Goal: Task Accomplishment & Management: Complete application form

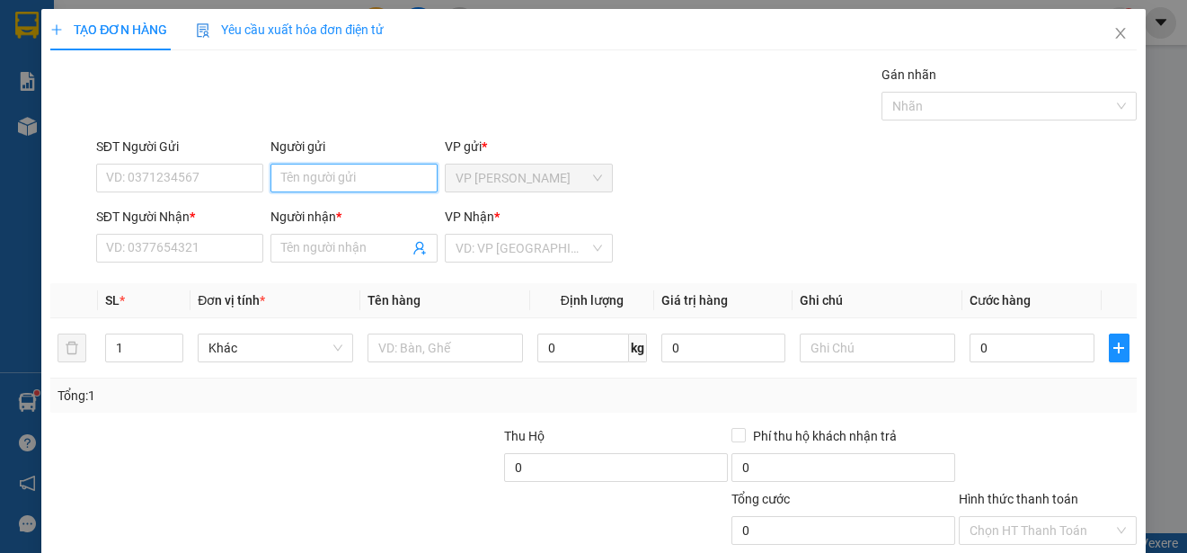
click at [378, 173] on input "Người gửi" at bounding box center [353, 178] width 167 height 29
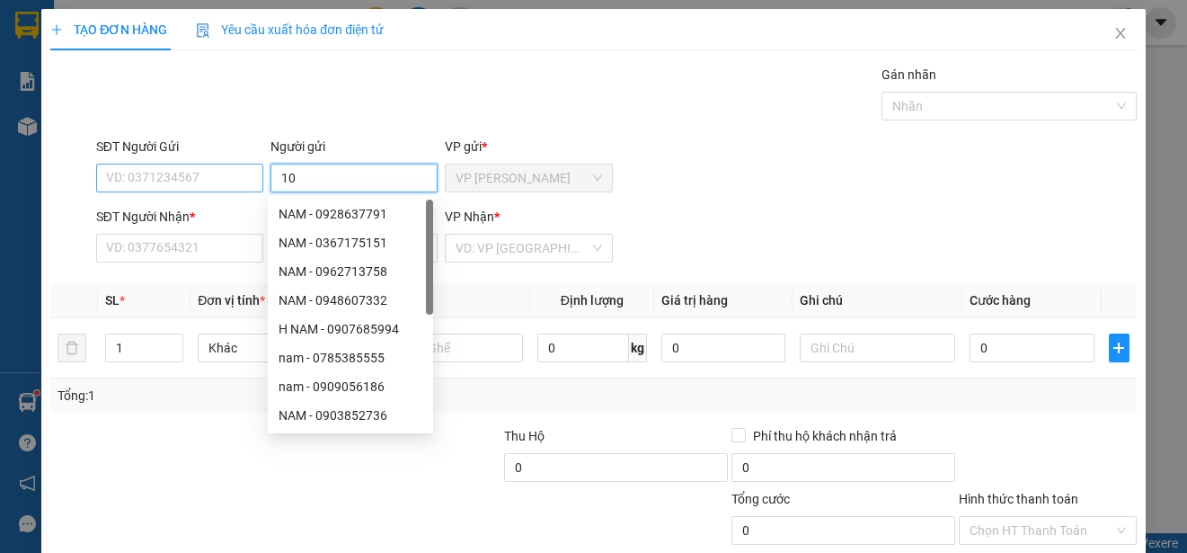
type input "10"
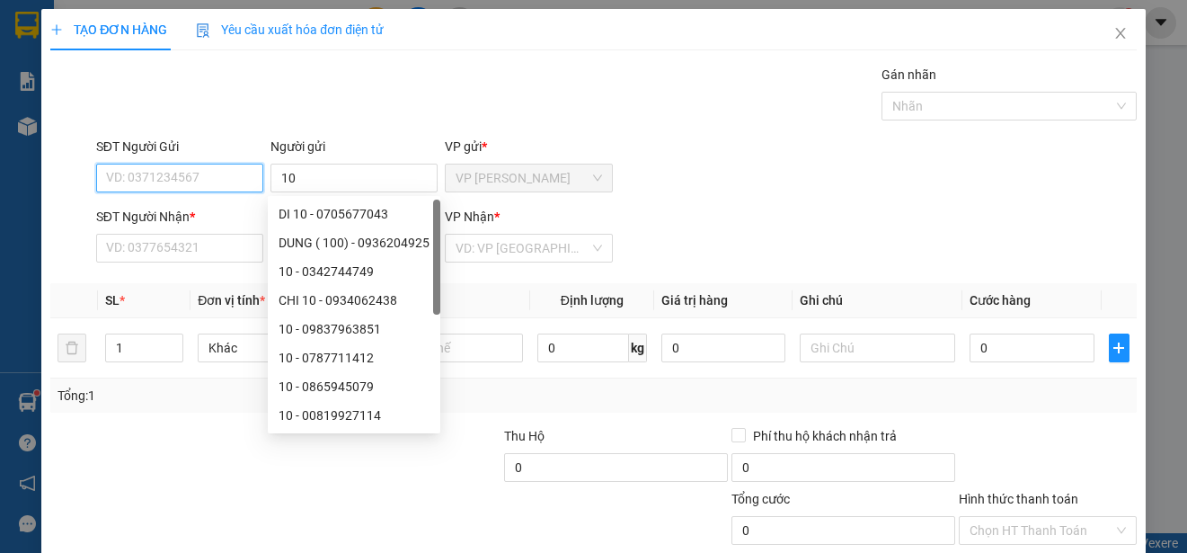
click at [229, 177] on input "SĐT Người Gửi" at bounding box center [179, 178] width 167 height 29
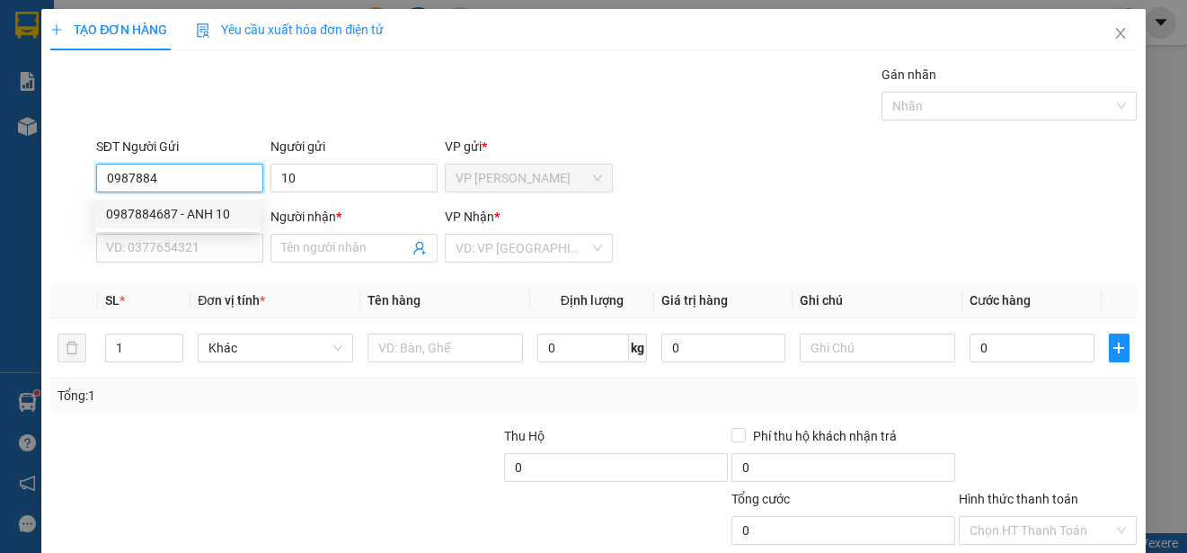
click at [219, 212] on div "0987884687 - ANH 10" at bounding box center [178, 214] width 144 height 20
type input "0987884687"
type input "ANH 10"
type input "0913167737"
type input "CHI"
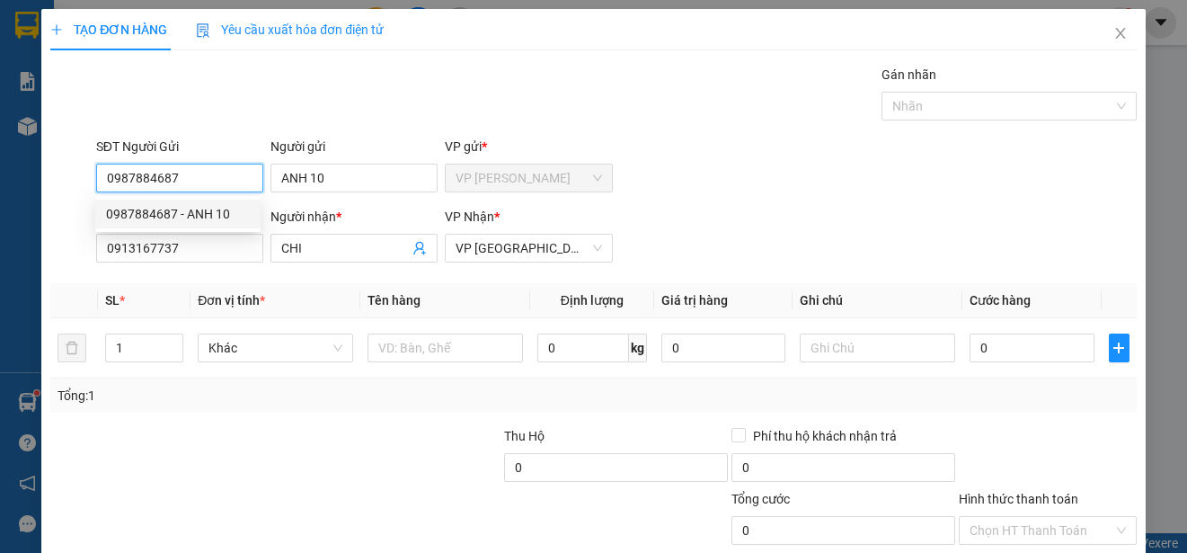
type input "15.000"
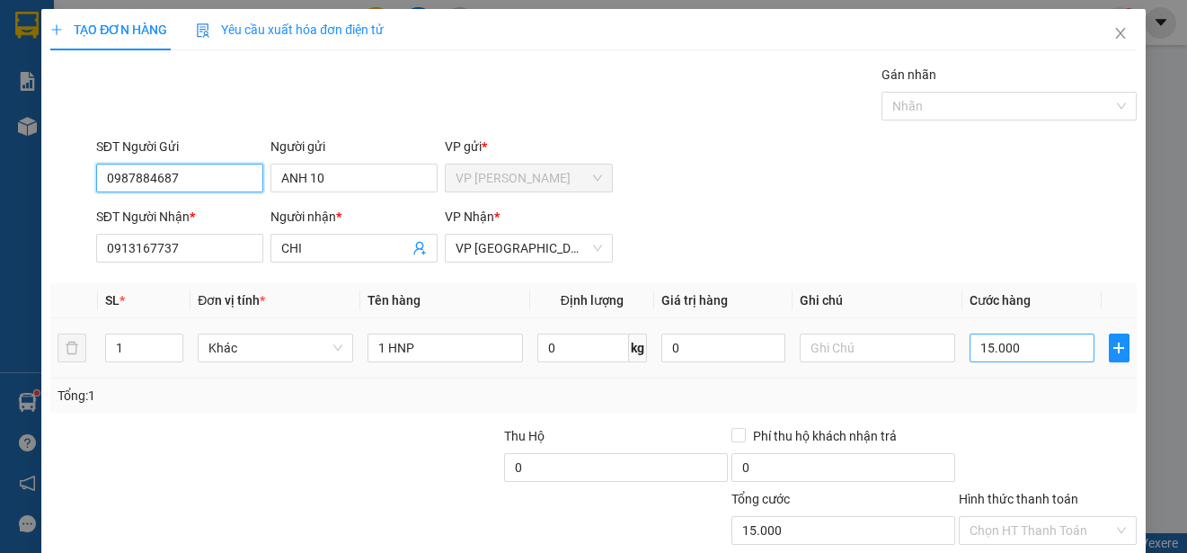
type input "0987884687"
click at [970, 349] on input "15.000" at bounding box center [1032, 347] width 125 height 29
type input "0"
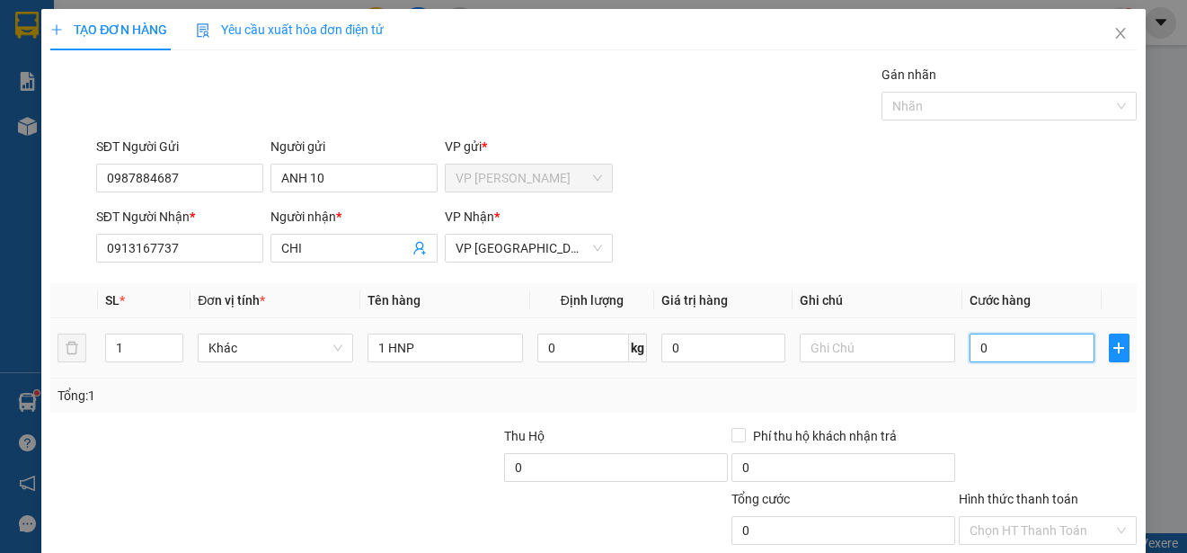
click at [970, 349] on input "0" at bounding box center [1032, 347] width 125 height 29
type input "20"
type input "200"
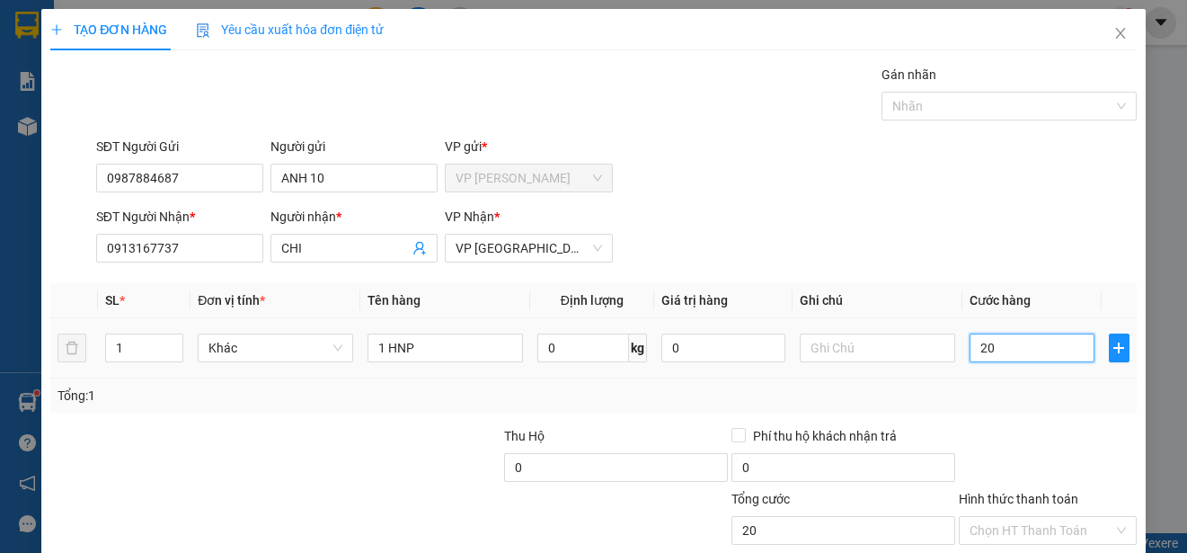
type input "200"
type input "2.000"
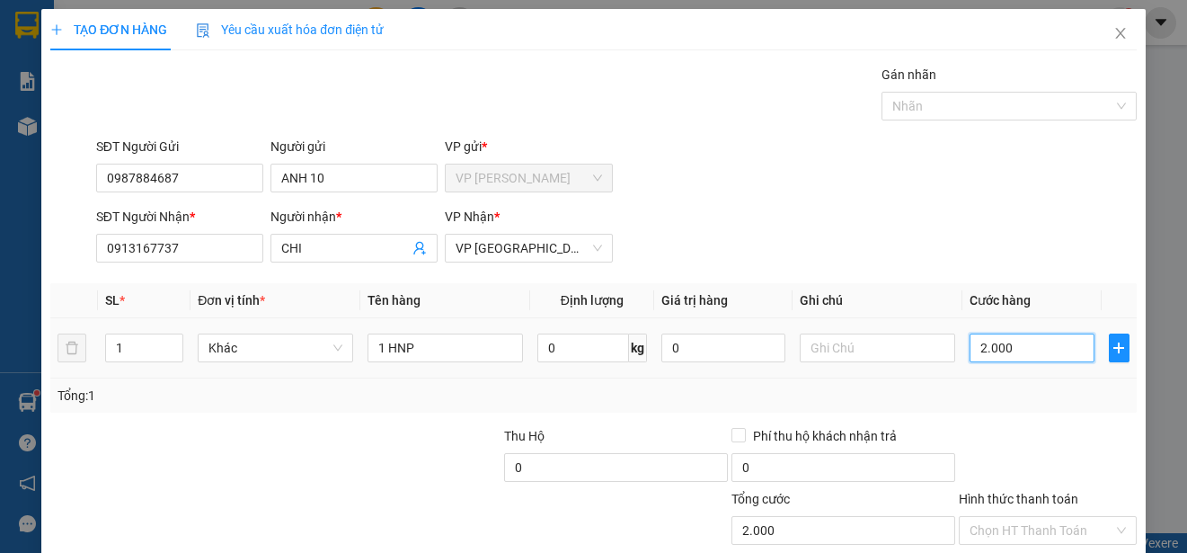
type input "20.000"
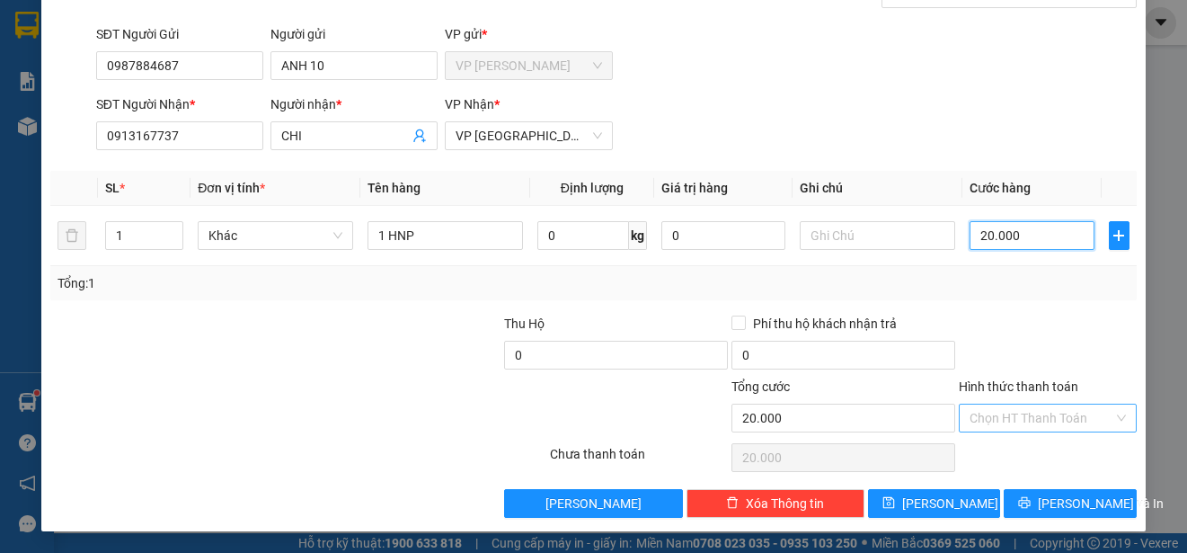
type input "20.000"
click at [1085, 421] on input "Hình thức thanh toán" at bounding box center [1042, 417] width 144 height 27
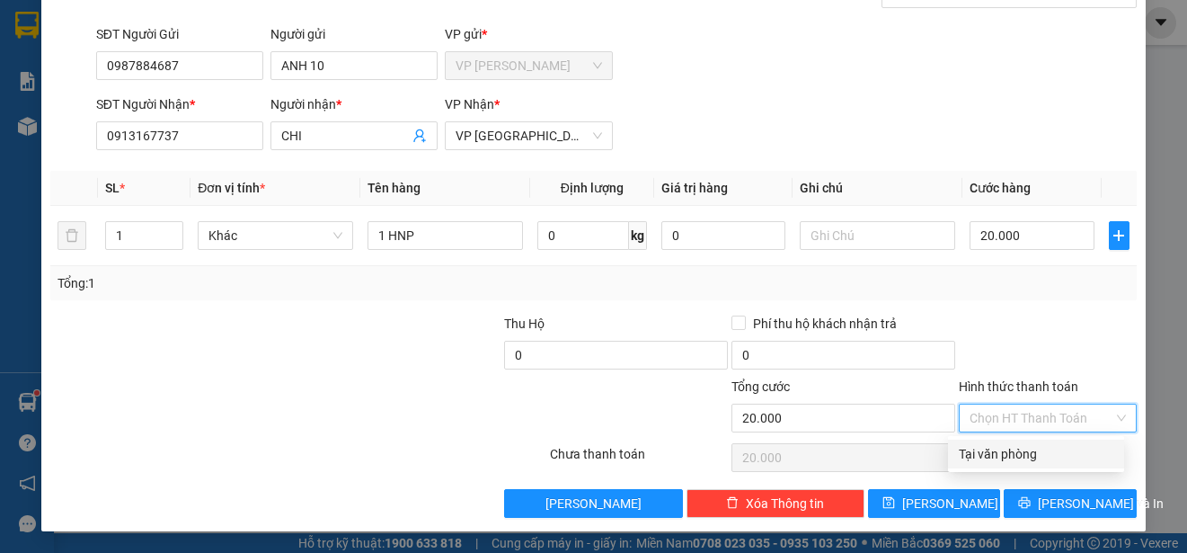
click at [1093, 451] on div "Tại văn phòng" at bounding box center [1036, 454] width 155 height 20
type input "0"
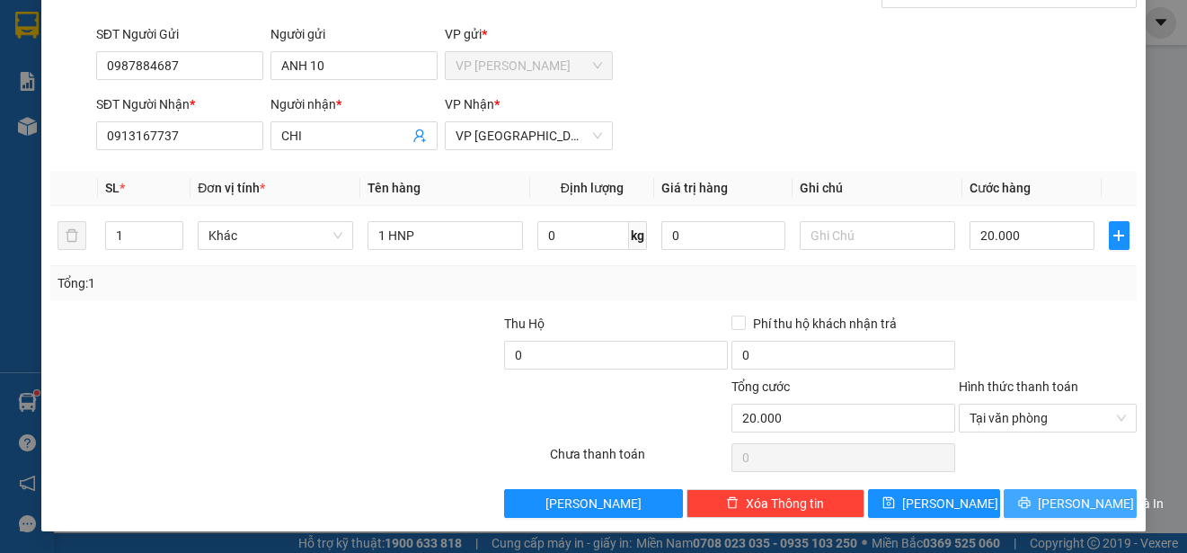
click at [1086, 506] on span "[PERSON_NAME] và In" at bounding box center [1101, 503] width 126 height 20
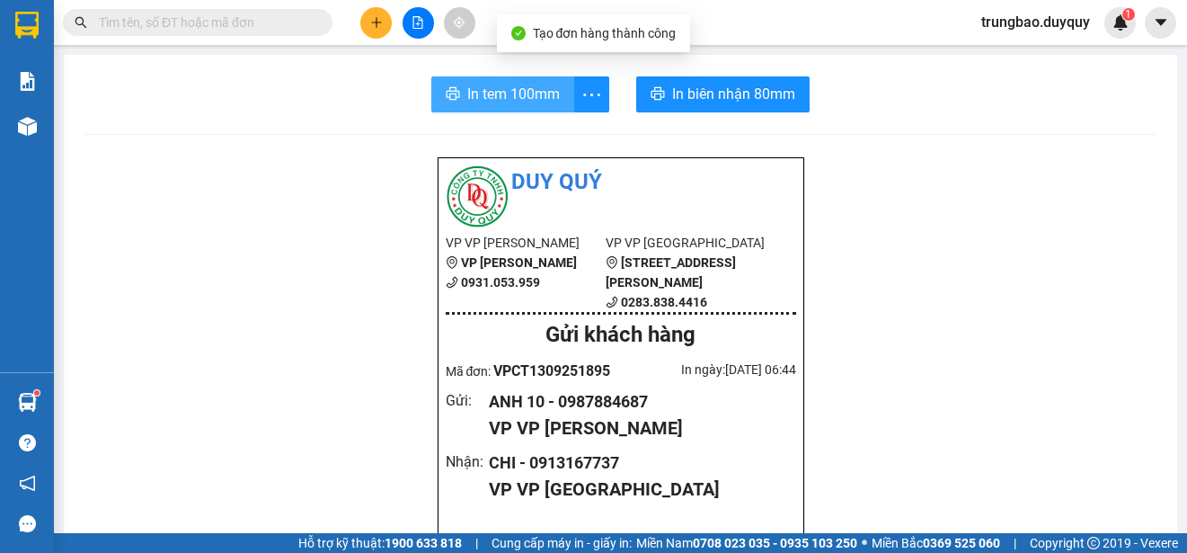
click at [491, 96] on span "In tem 100mm" at bounding box center [513, 94] width 93 height 22
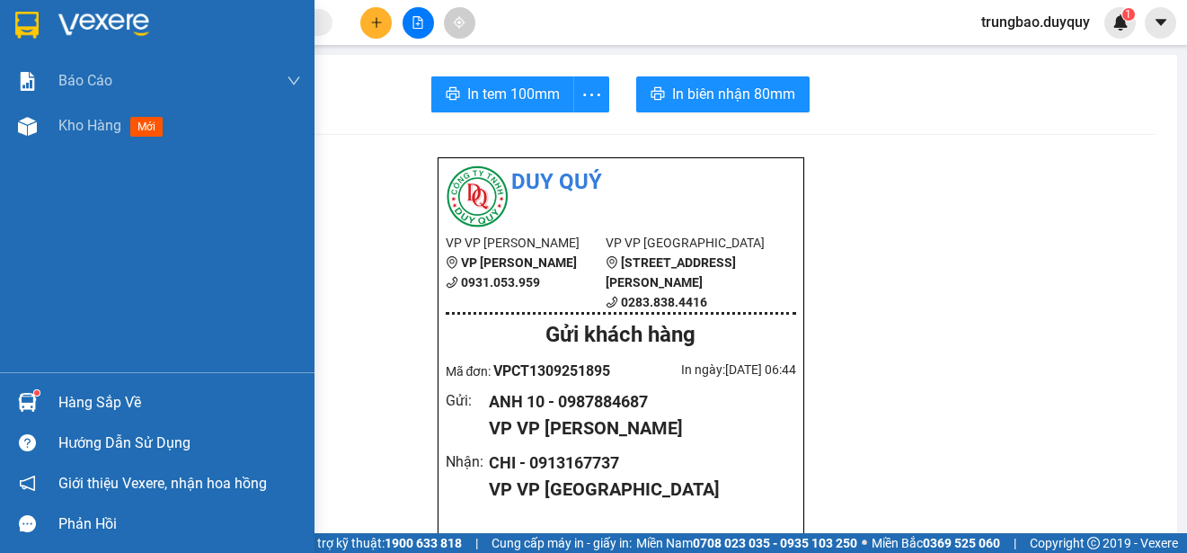
click at [28, 21] on img at bounding box center [26, 25] width 23 height 27
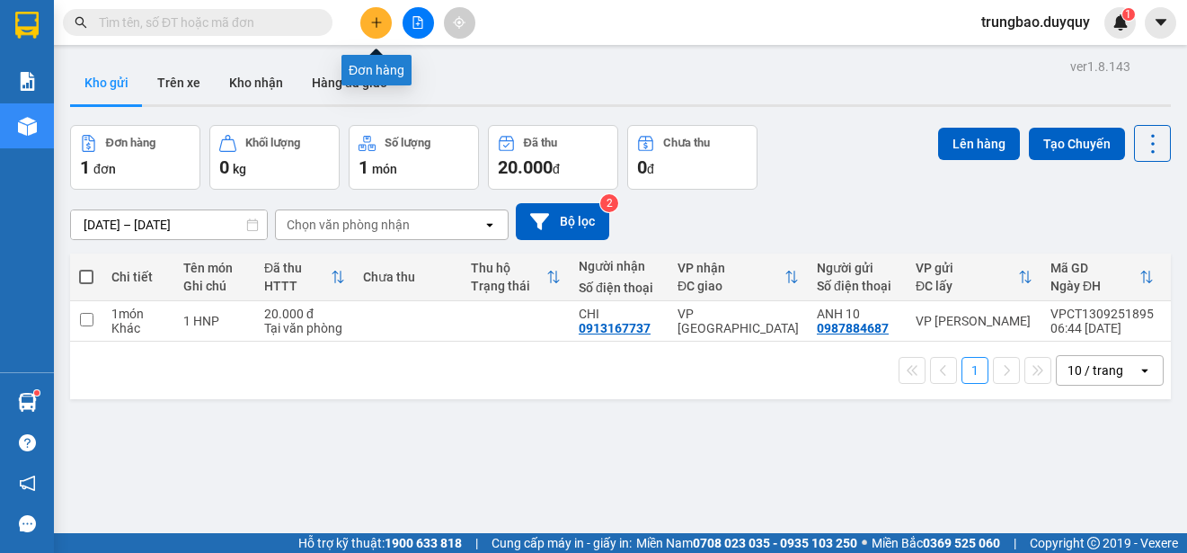
click at [370, 22] on icon "plus" at bounding box center [376, 22] width 13 height 13
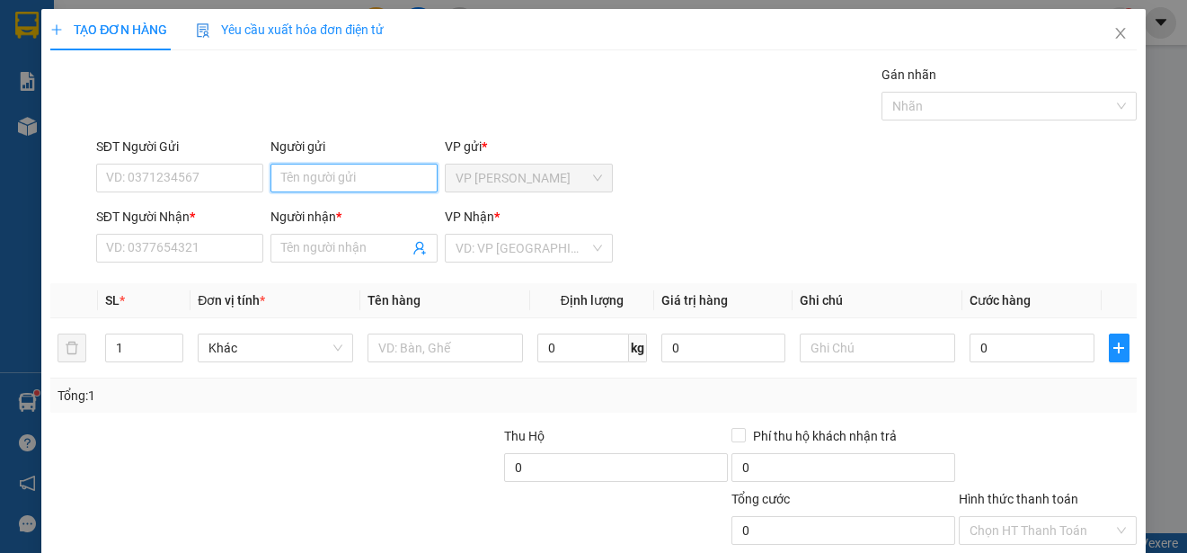
click at [382, 174] on input "Người gửi" at bounding box center [353, 178] width 167 height 29
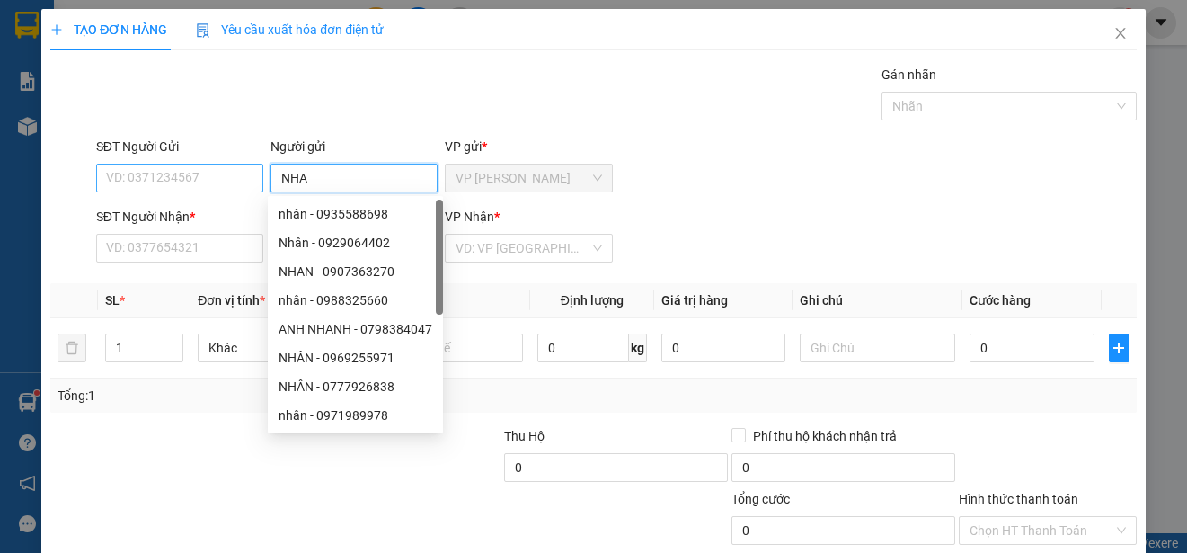
type input "NHA"
click at [244, 176] on input "SĐT Người Gửi" at bounding box center [179, 178] width 167 height 29
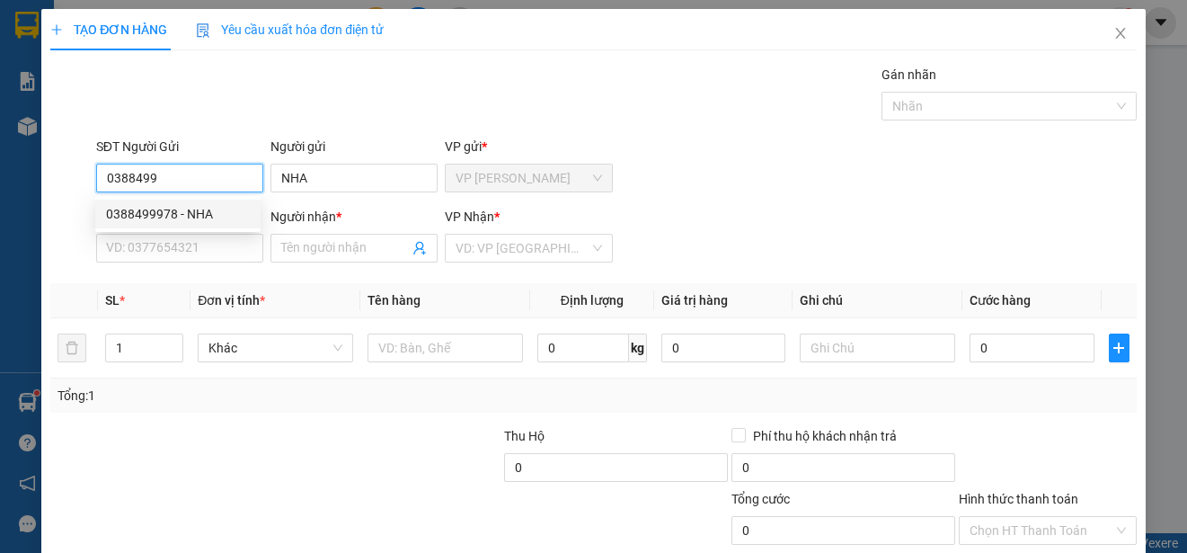
click at [218, 207] on div "0388499978 - NHA" at bounding box center [178, 214] width 144 height 20
type input "0388499978"
type input "0904550216"
type input "THUY"
type input "20.000"
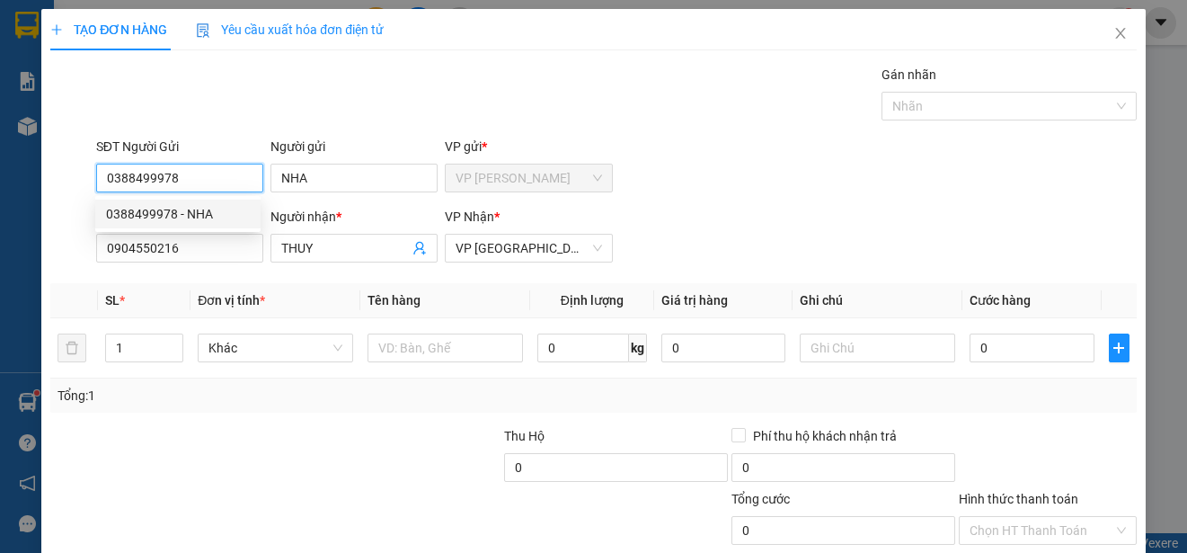
type input "20.000"
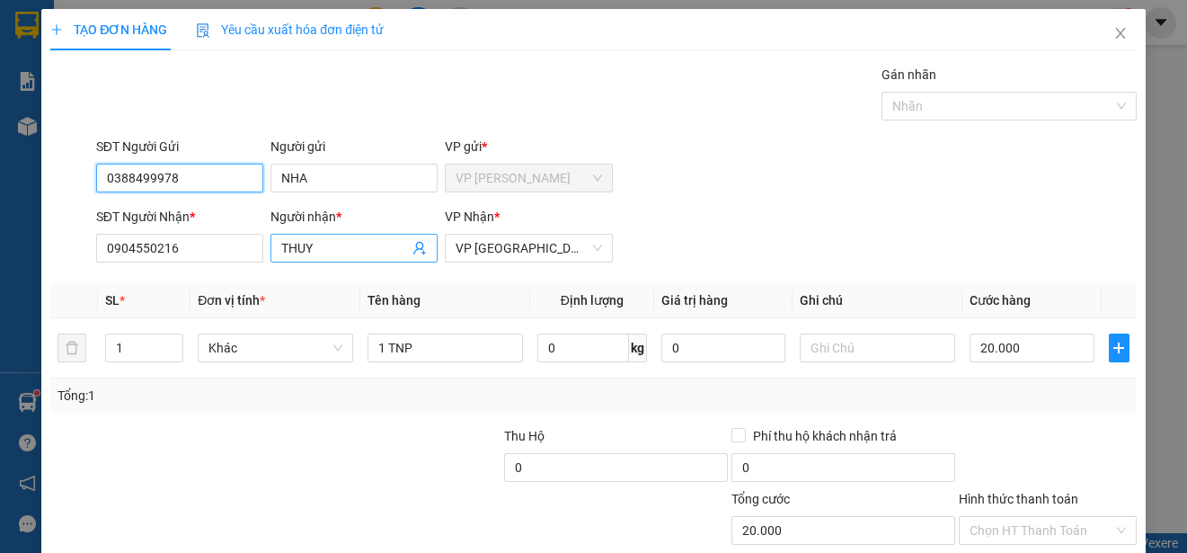
type input "0388499978"
click at [310, 252] on input "THUY" at bounding box center [345, 248] width 128 height 20
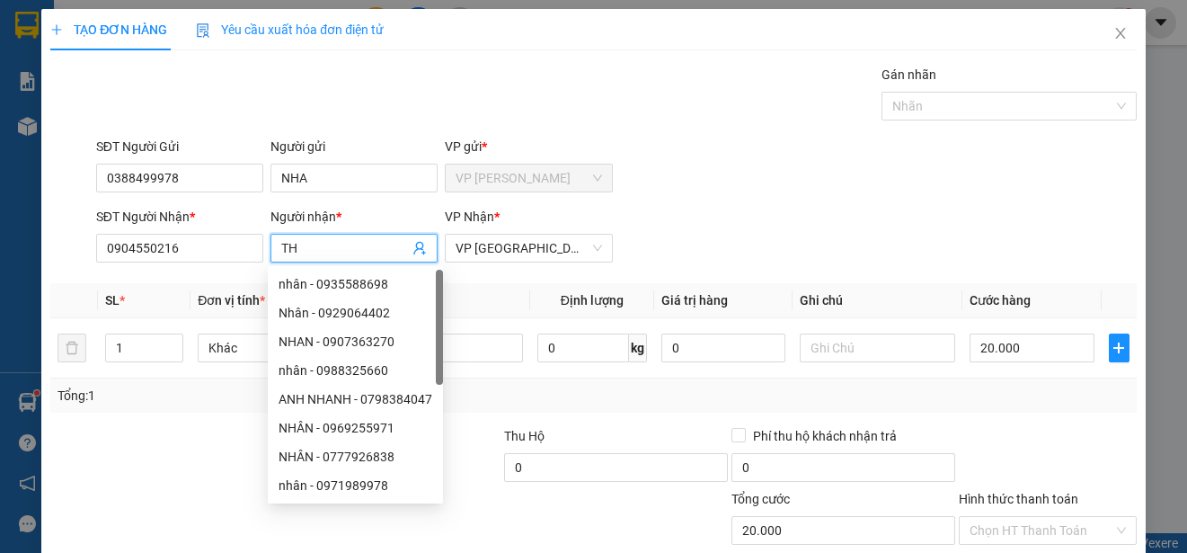
type input "T"
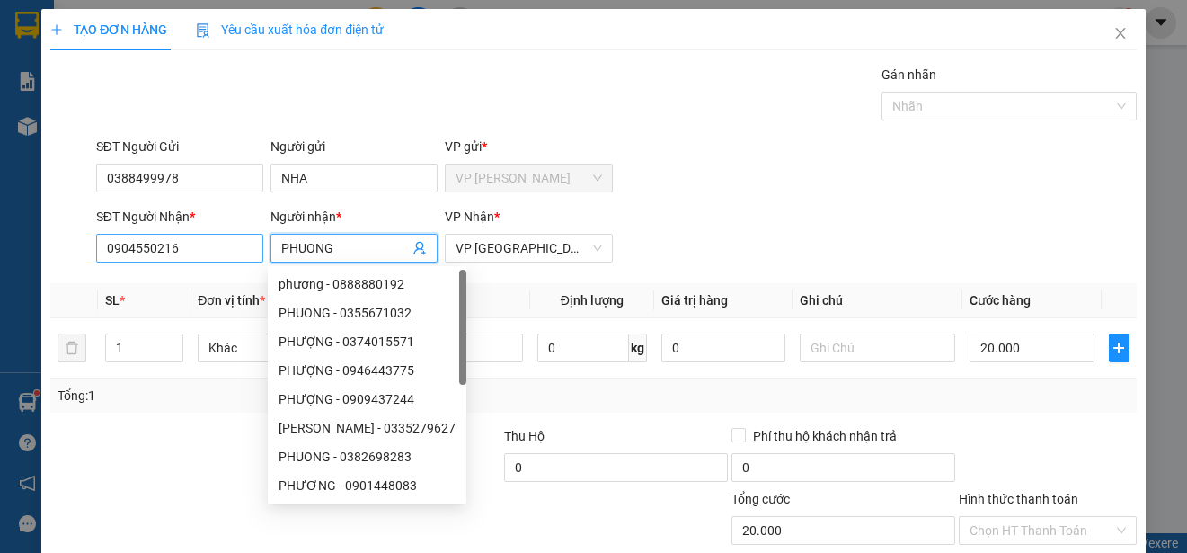
type input "PHUONG"
click at [234, 247] on input "0904550216" at bounding box center [179, 248] width 167 height 29
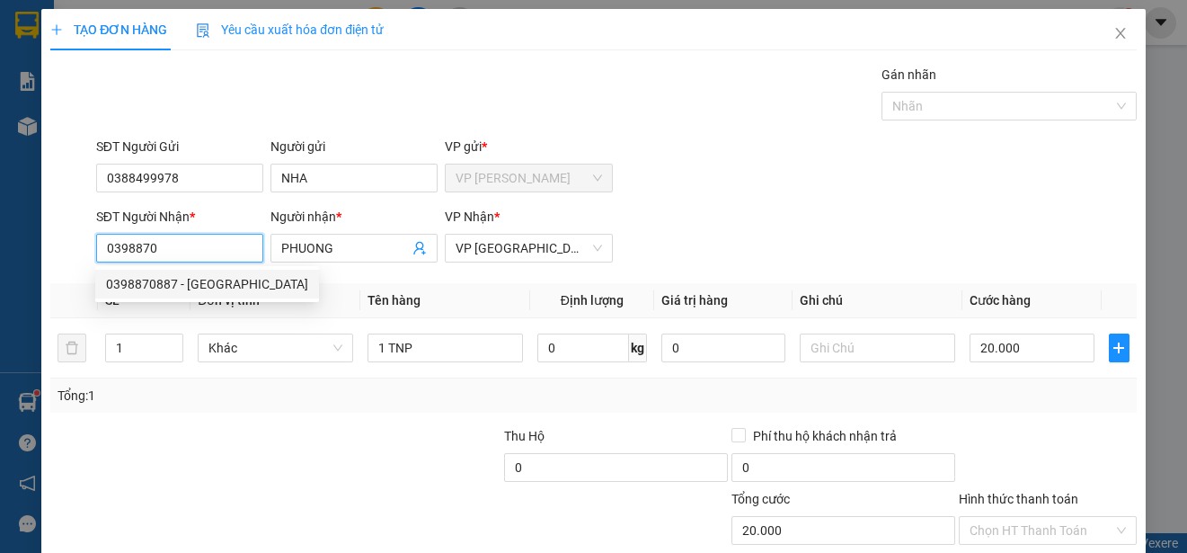
click at [206, 279] on div "0398870887 - [GEOGRAPHIC_DATA]" at bounding box center [207, 284] width 202 height 20
type input "0398870887"
type input "30.000"
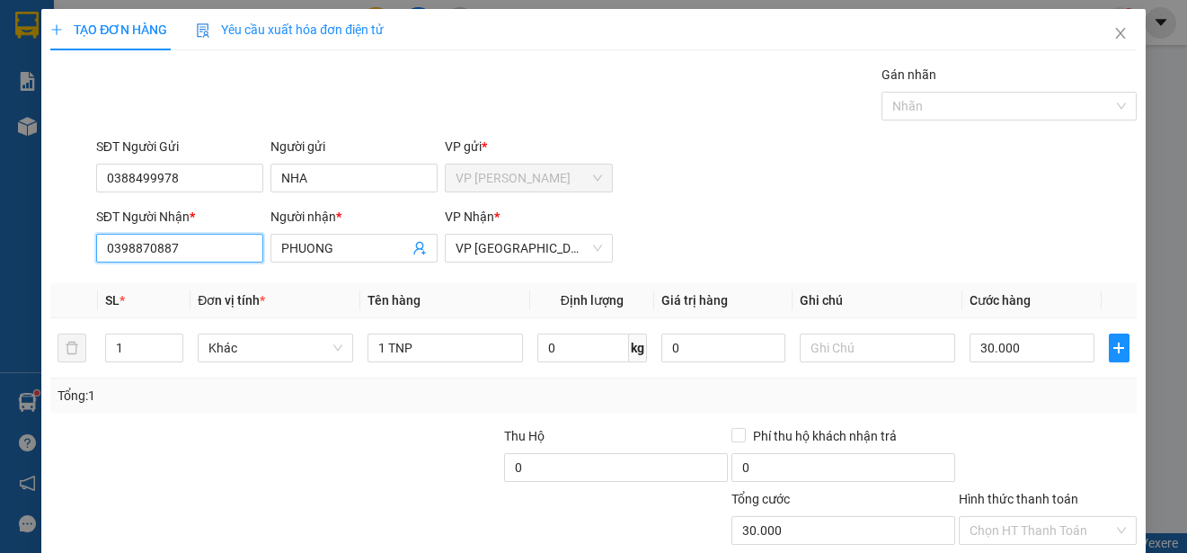
scroll to position [112, 0]
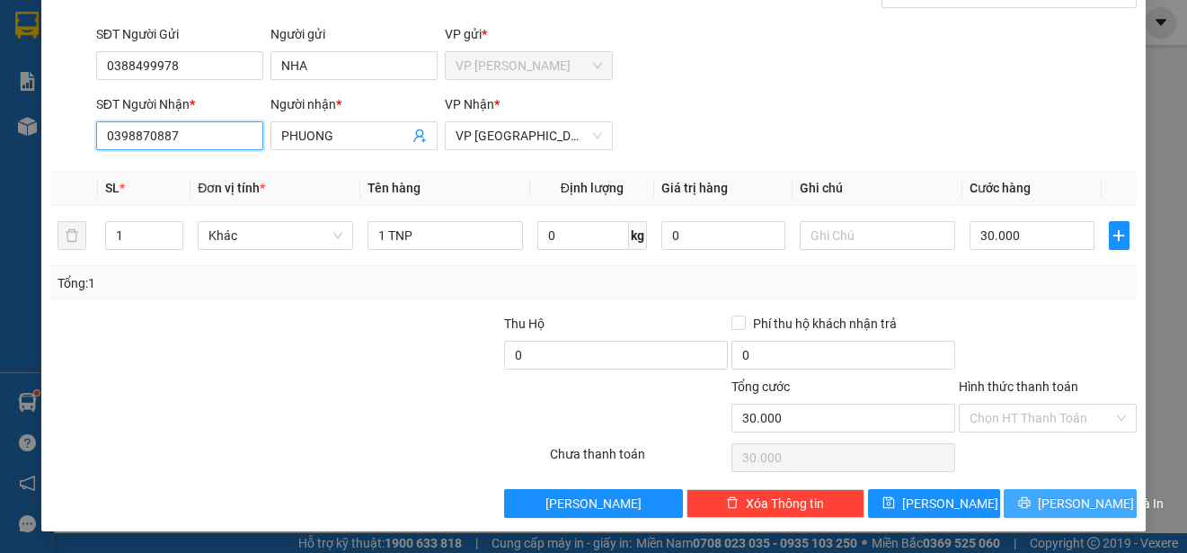
type input "0398870887"
click at [1059, 500] on span "[PERSON_NAME] và In" at bounding box center [1101, 503] width 126 height 20
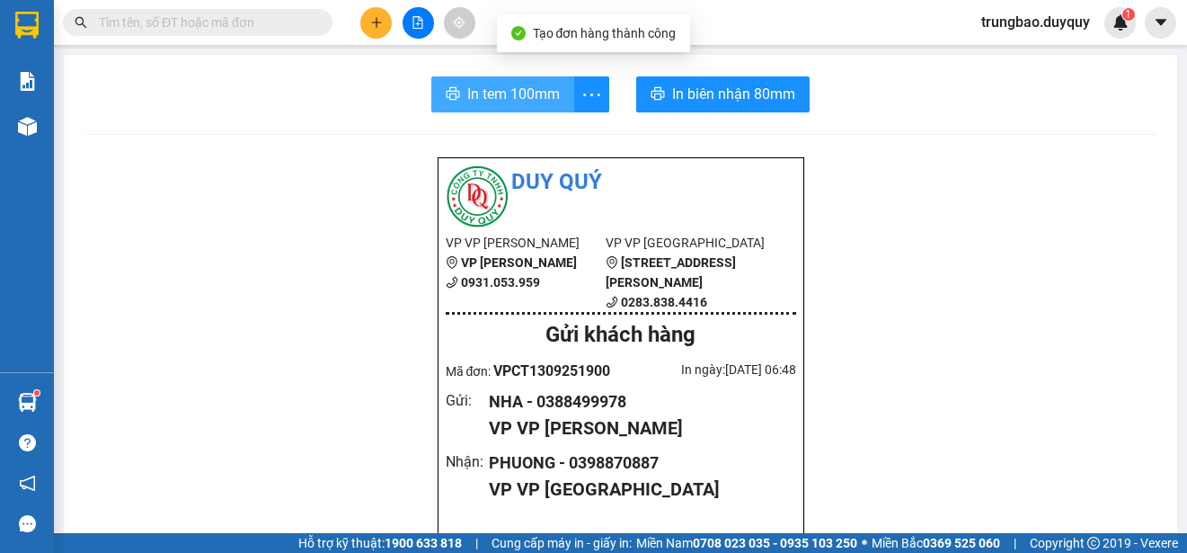
click at [486, 88] on span "In tem 100mm" at bounding box center [513, 94] width 93 height 22
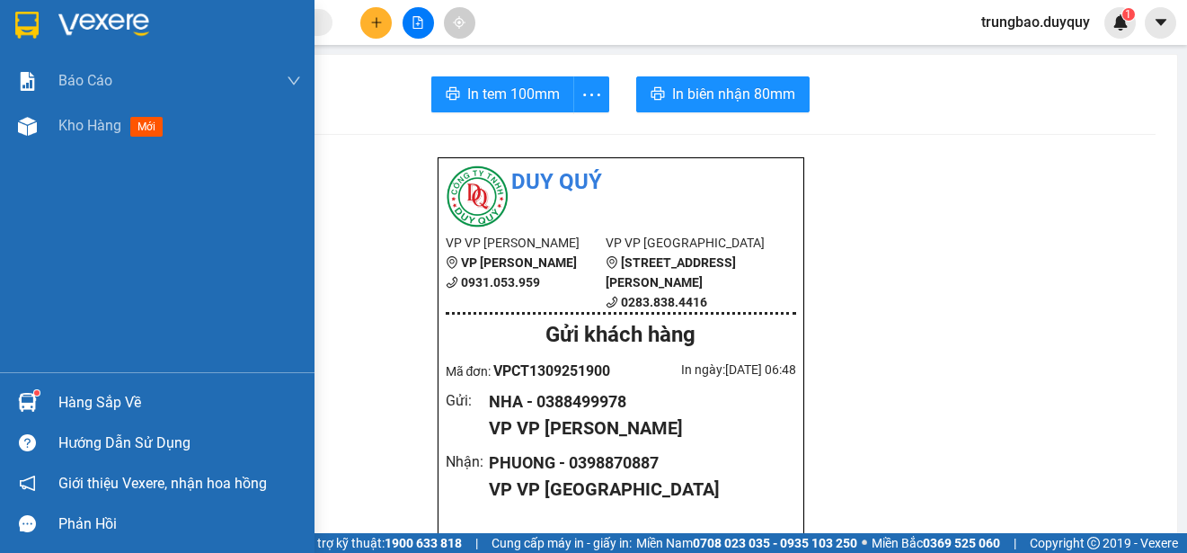
click at [29, 24] on img at bounding box center [26, 25] width 23 height 27
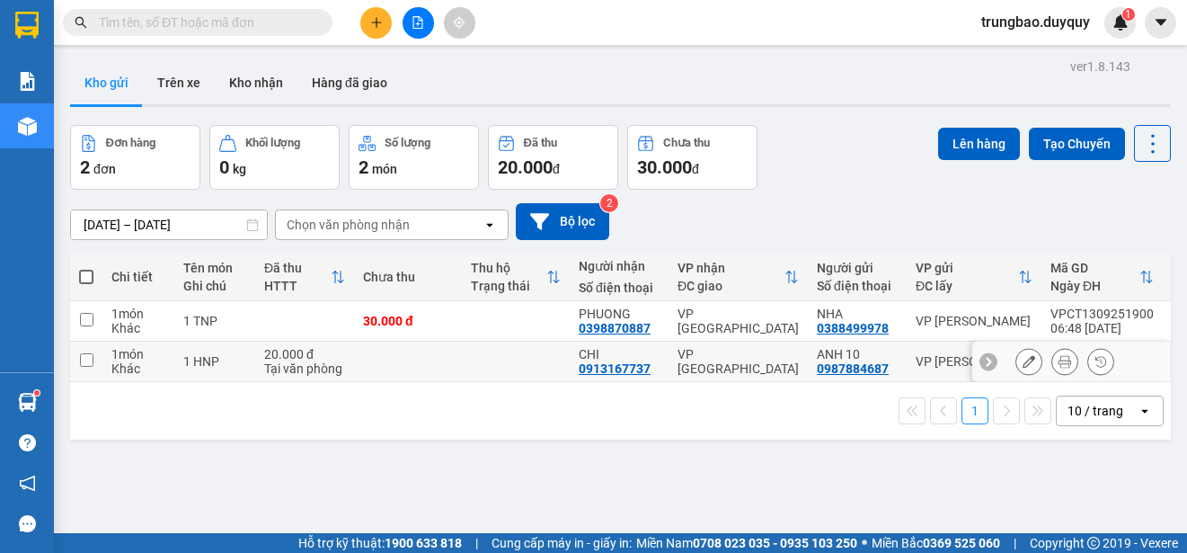
click at [85, 357] on input "checkbox" at bounding box center [86, 359] width 13 height 13
checkbox input "true"
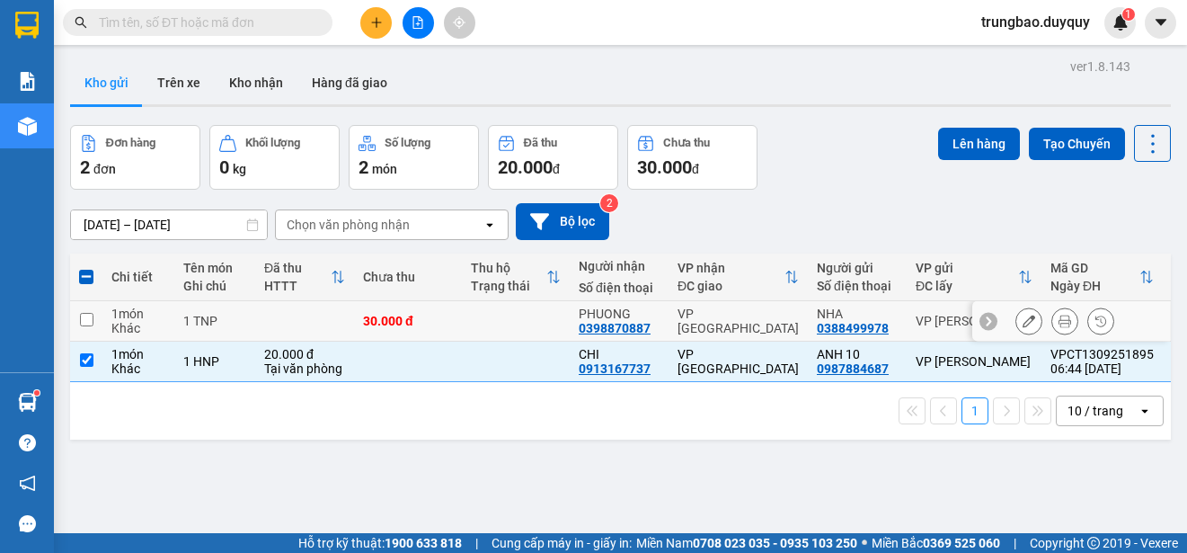
click at [88, 320] on input "checkbox" at bounding box center [86, 319] width 13 height 13
checkbox input "true"
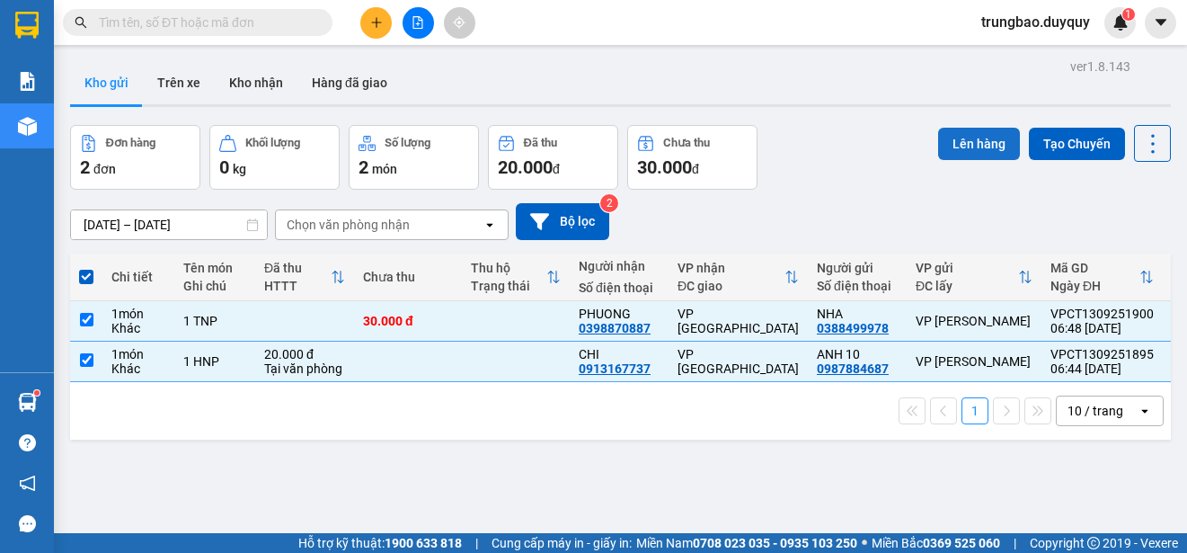
click at [961, 146] on button "Lên hàng" at bounding box center [979, 144] width 82 height 32
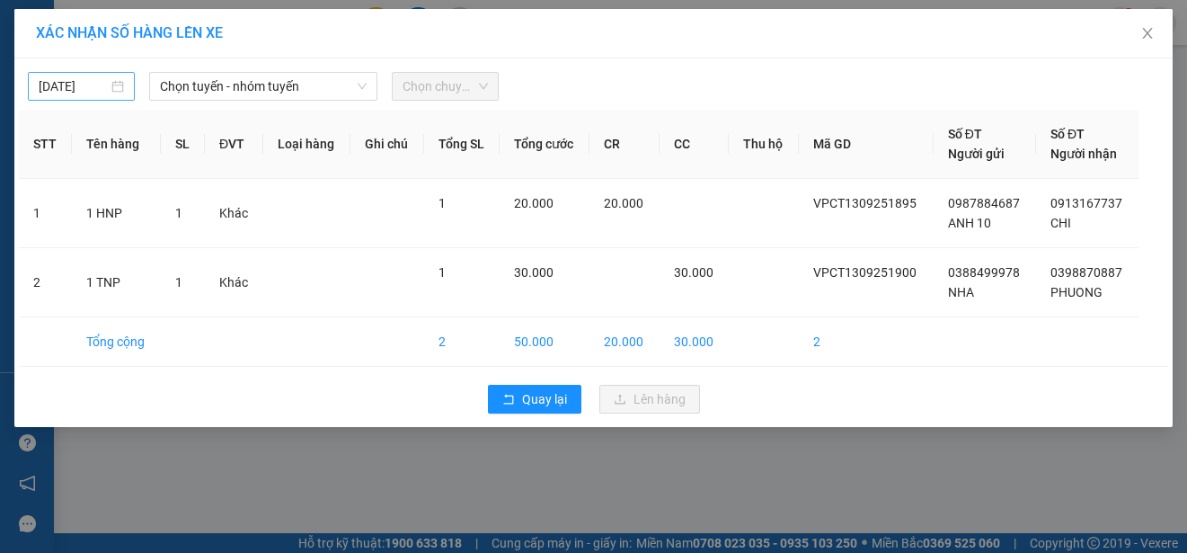
click at [93, 87] on body "Kết quả tìm kiếm ( 0 ) Bộ lọc No Data trungbao.duyquy 1 Báo cáo 1. Báo cáo dòng…" at bounding box center [593, 276] width 1187 height 553
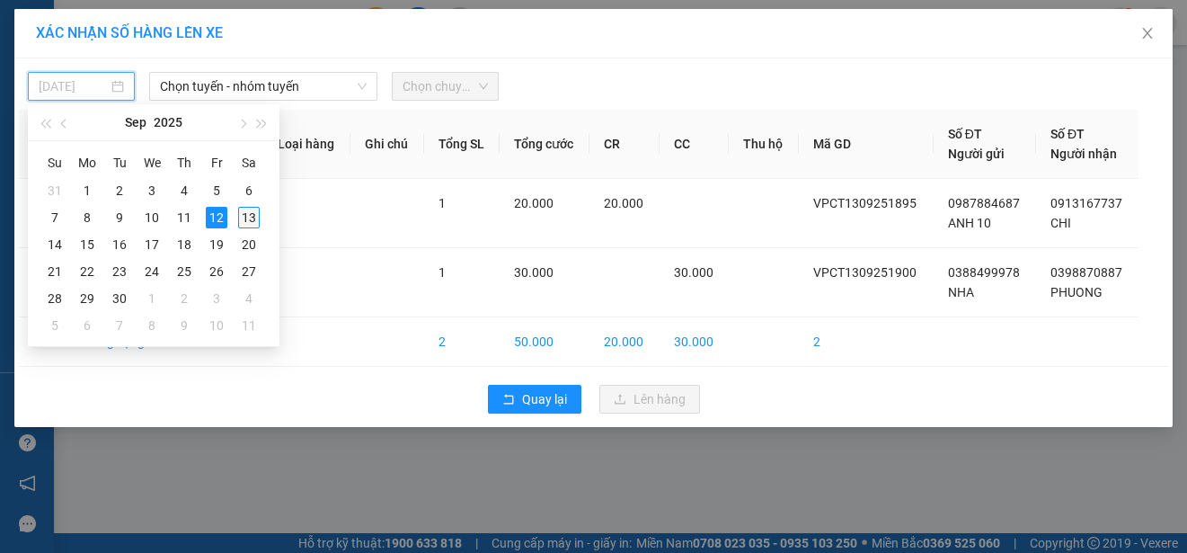
click at [249, 217] on div "13" at bounding box center [249, 218] width 22 height 22
type input "[DATE]"
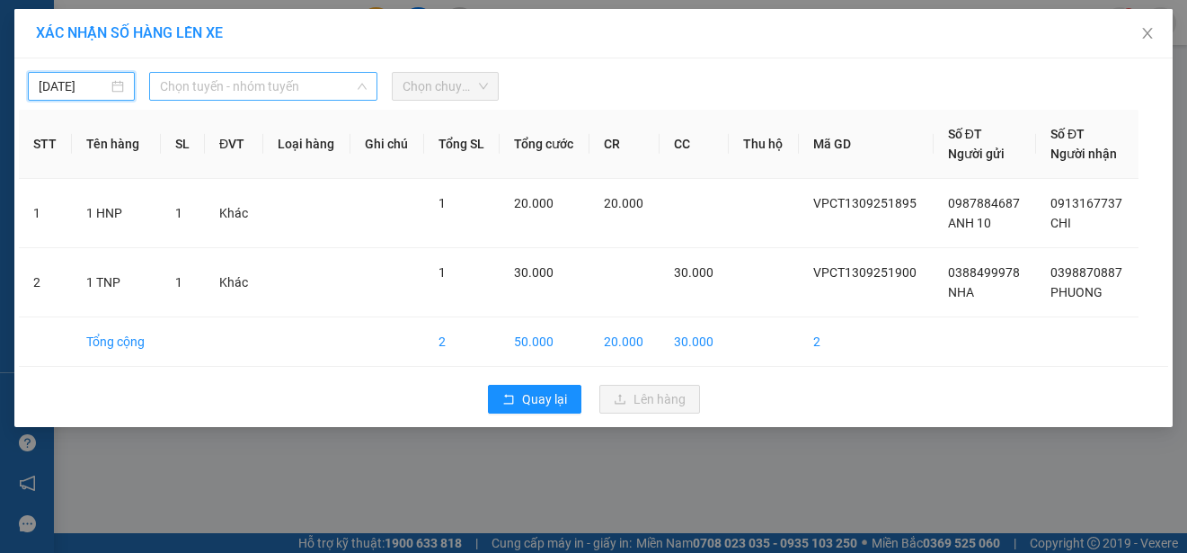
click at [318, 88] on span "Chọn tuyến - nhóm tuyến" at bounding box center [263, 86] width 207 height 27
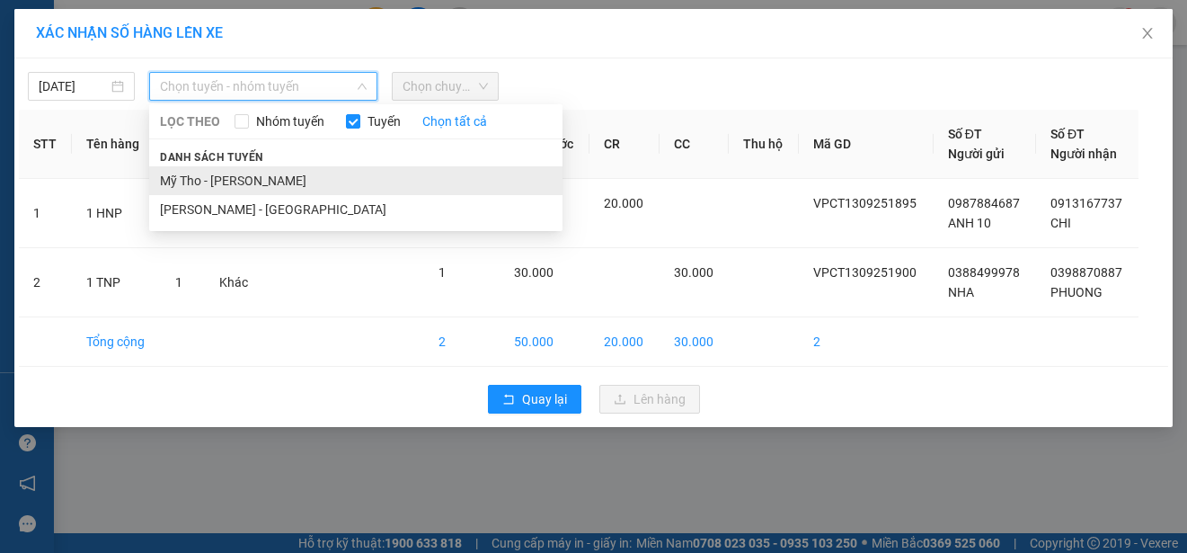
click at [314, 179] on li "Mỹ Tho - [PERSON_NAME]" at bounding box center [355, 180] width 413 height 29
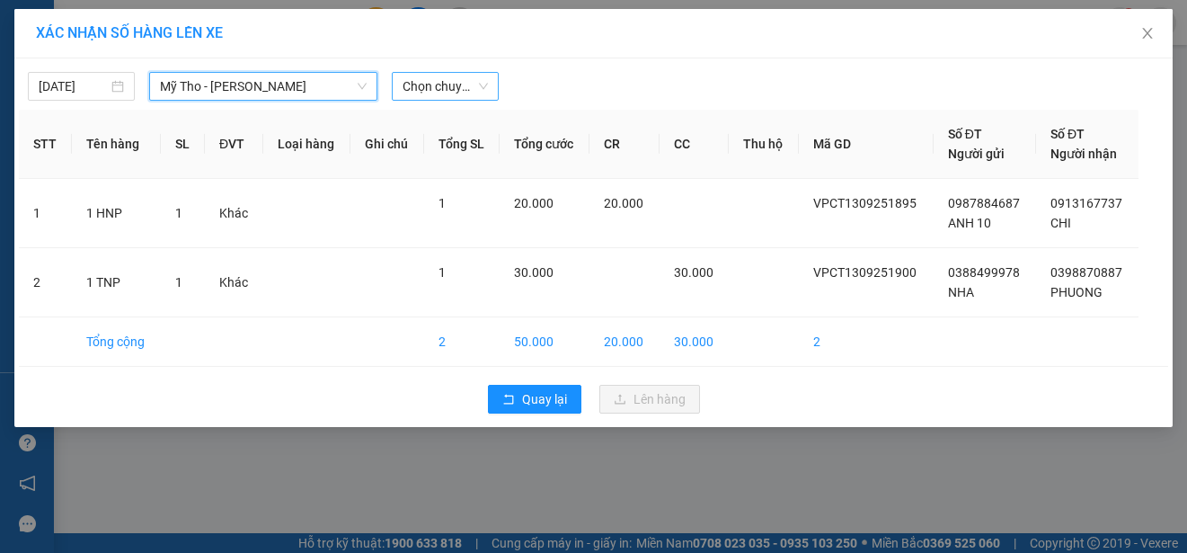
click at [456, 89] on span "Chọn chuyến" at bounding box center [445, 86] width 85 height 27
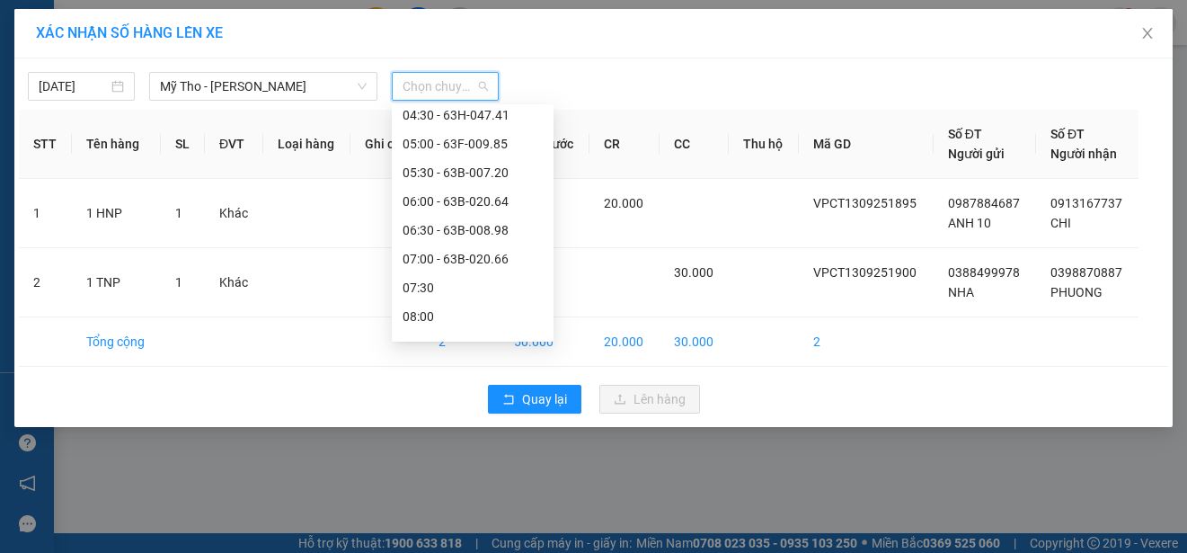
scroll to position [90, 0]
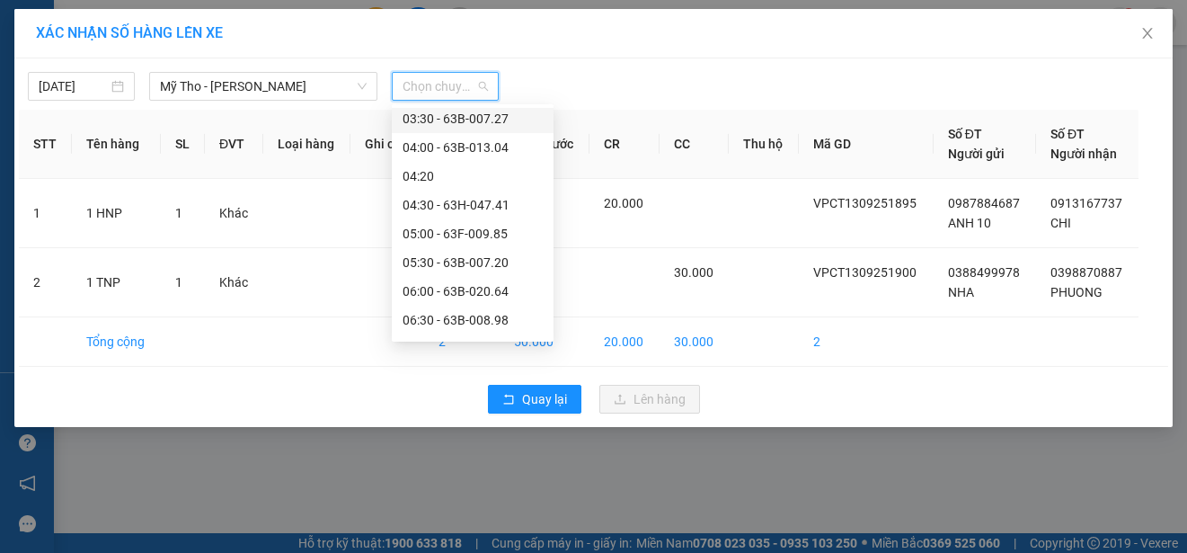
click at [513, 120] on div "03:30 - 63B-007.27" at bounding box center [473, 119] width 140 height 20
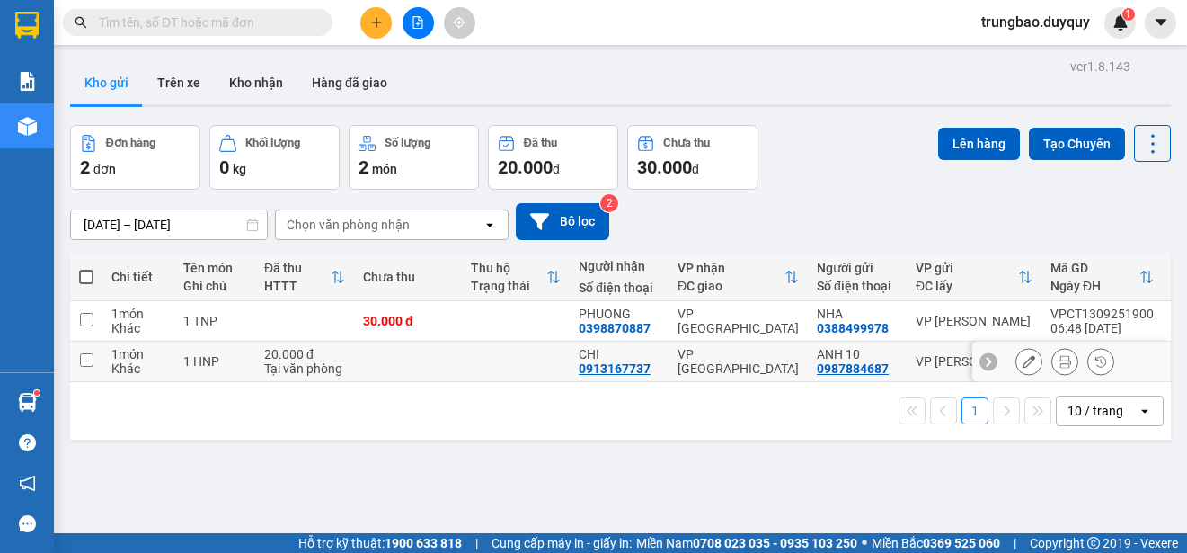
click at [89, 359] on input "checkbox" at bounding box center [86, 359] width 13 height 13
checkbox input "true"
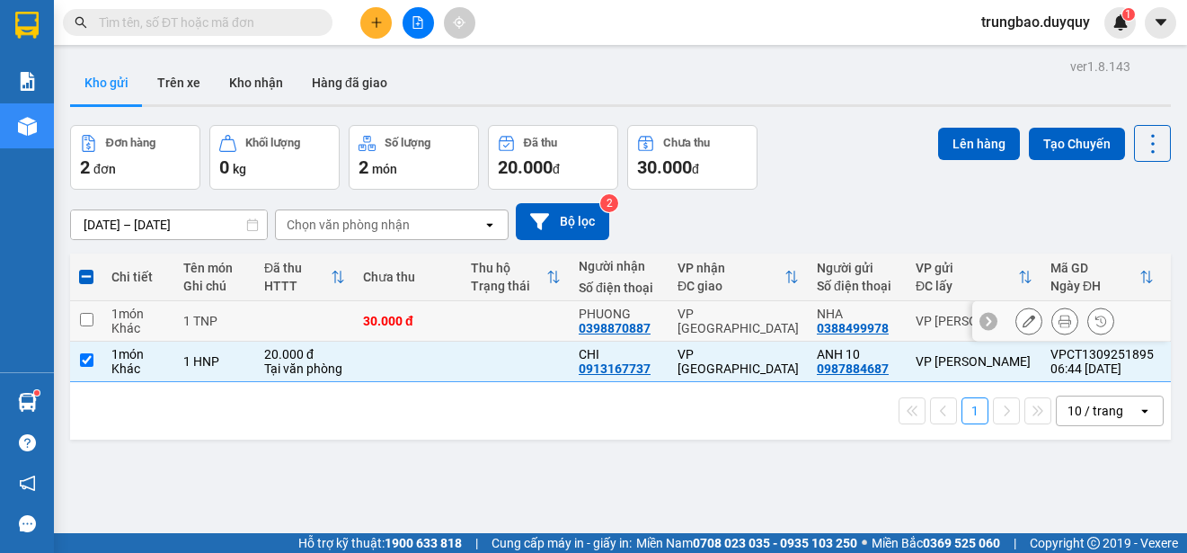
click at [88, 322] on input "checkbox" at bounding box center [86, 319] width 13 height 13
checkbox input "true"
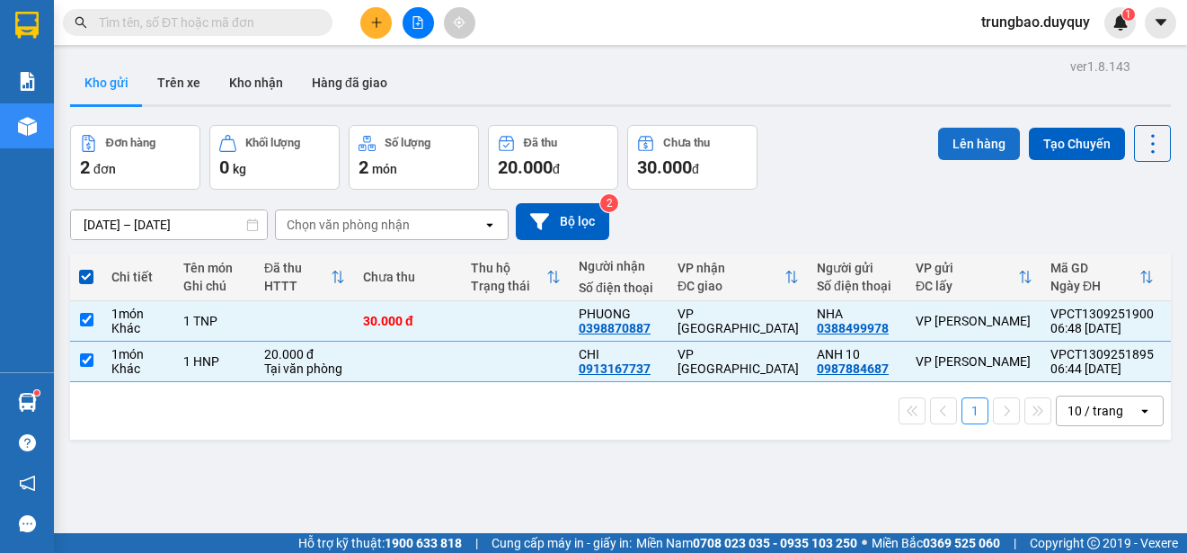
click at [962, 135] on button "Lên hàng" at bounding box center [979, 144] width 82 height 32
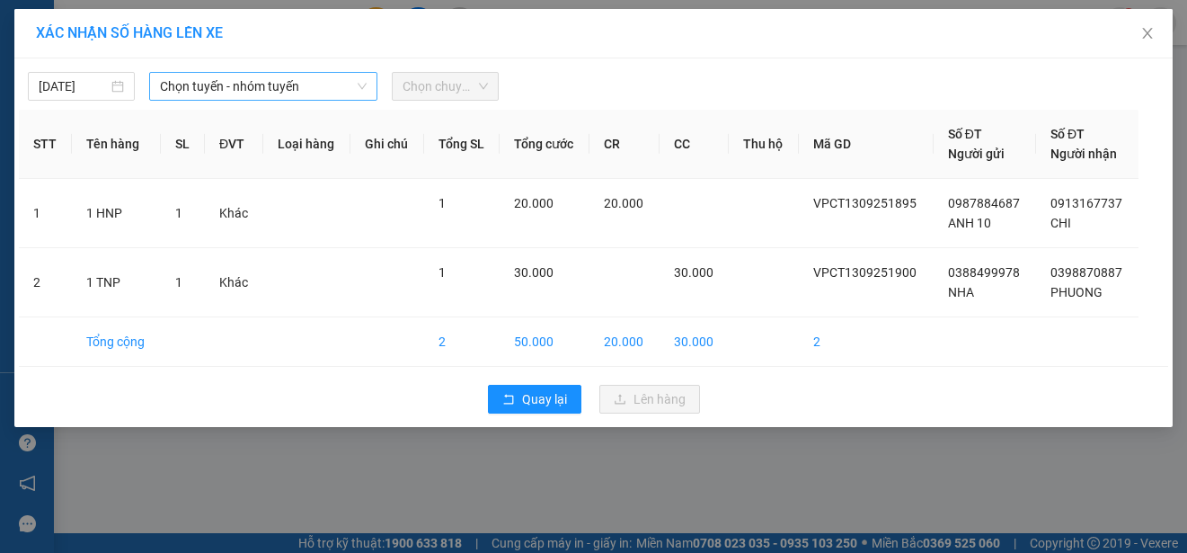
click at [299, 84] on span "Chọn tuyến - nhóm tuyến" at bounding box center [263, 86] width 207 height 27
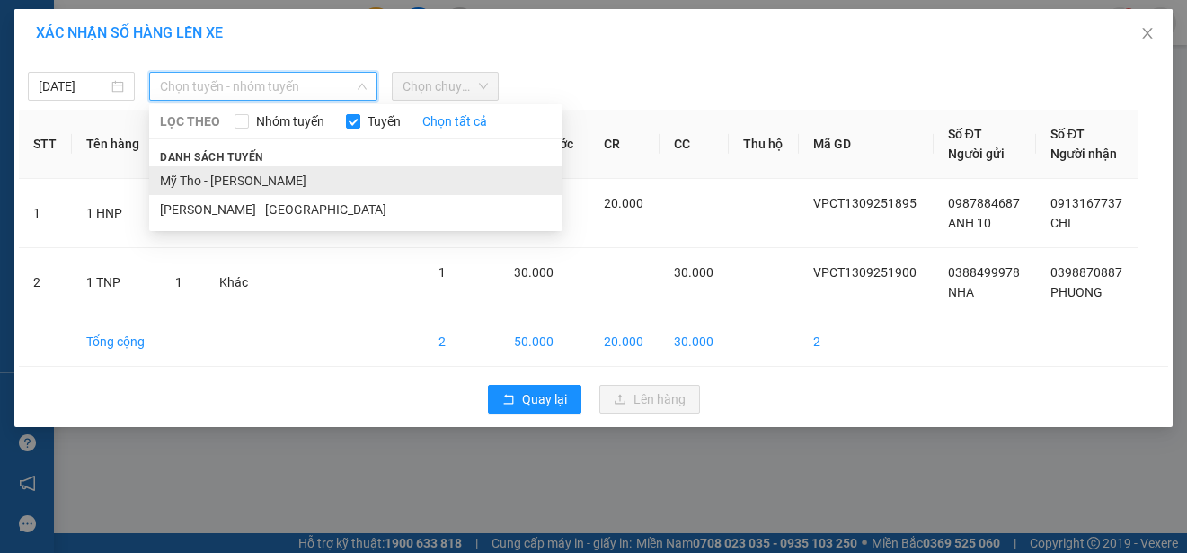
click at [328, 182] on li "Mỹ Tho - [PERSON_NAME]" at bounding box center [355, 180] width 413 height 29
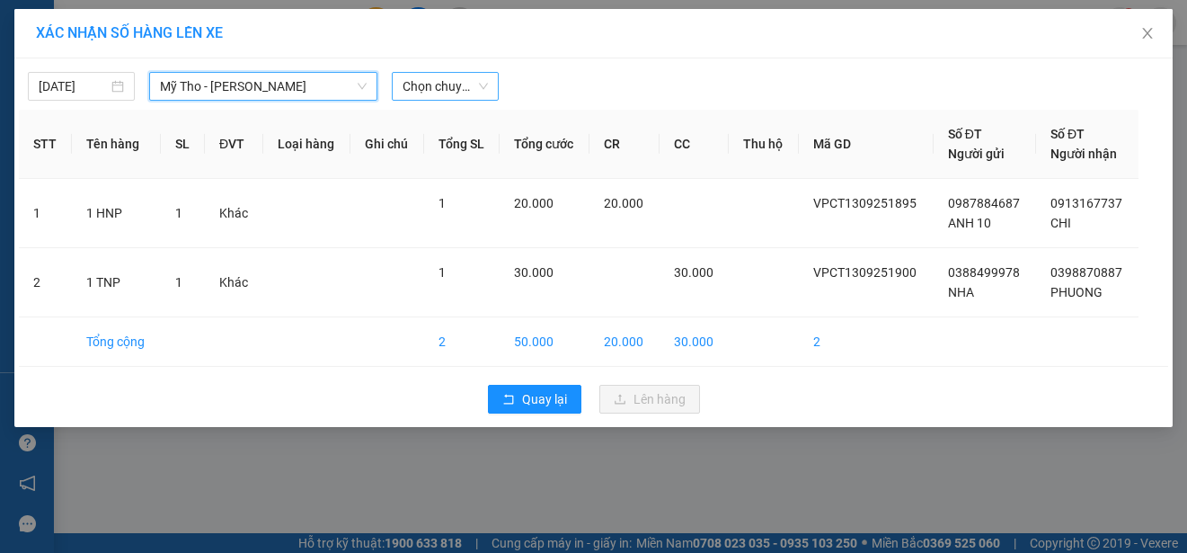
click at [467, 81] on span "Chọn chuyến" at bounding box center [445, 86] width 85 height 27
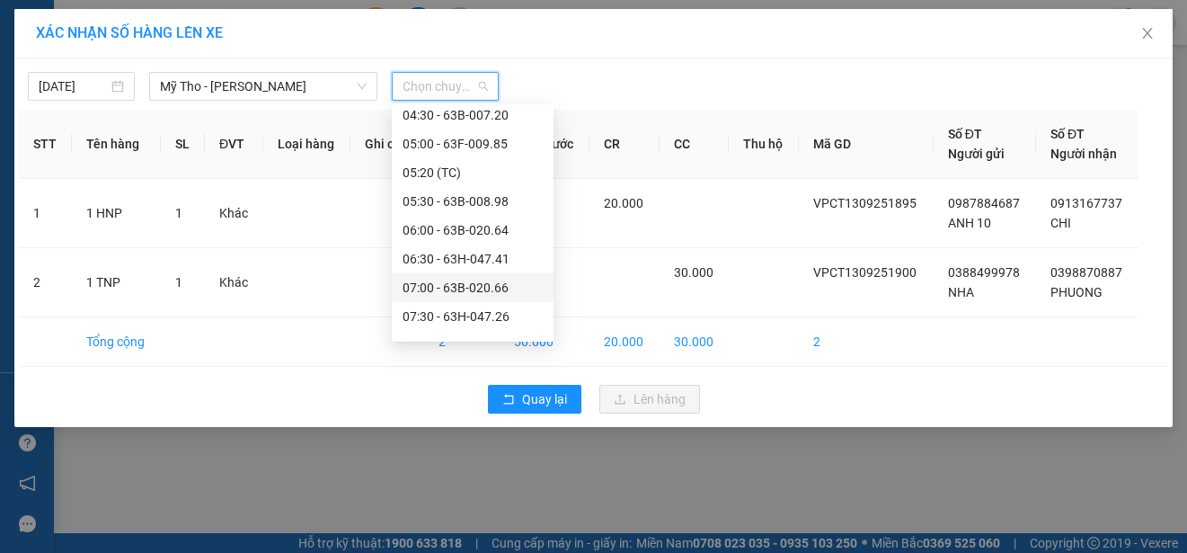
scroll to position [90, 0]
click at [465, 261] on div "05:20 (TC)" at bounding box center [473, 262] width 140 height 20
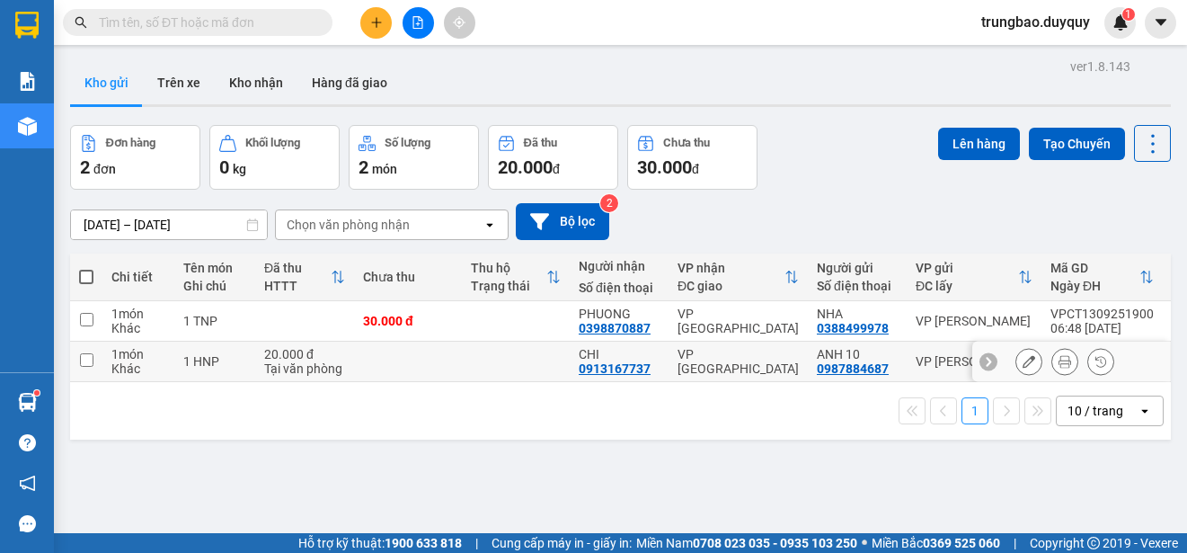
click at [87, 361] on input "checkbox" at bounding box center [86, 359] width 13 height 13
checkbox input "true"
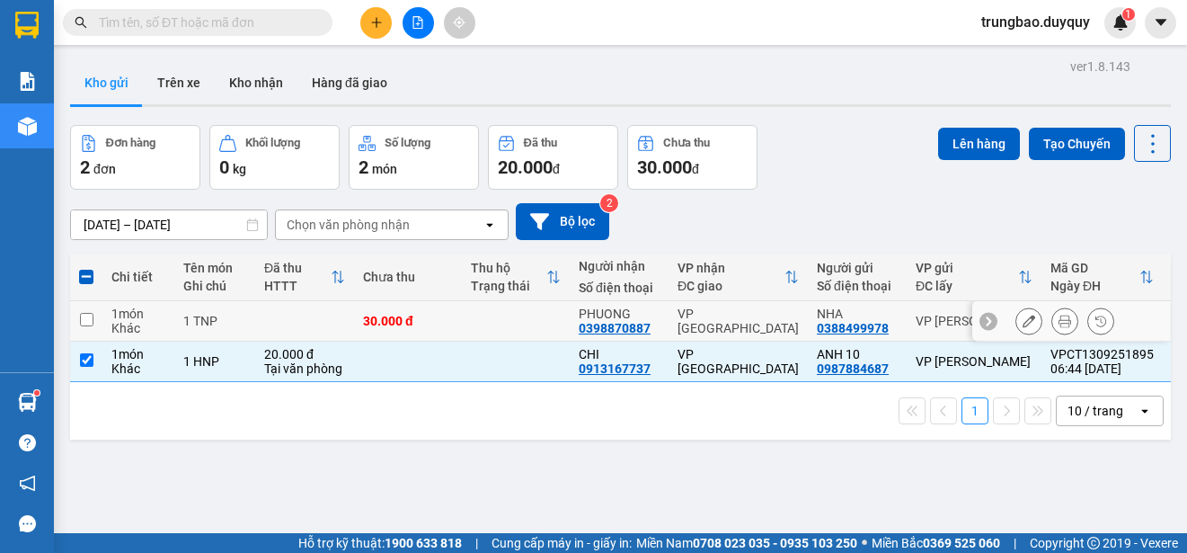
click at [84, 320] on input "checkbox" at bounding box center [86, 319] width 13 height 13
checkbox input "true"
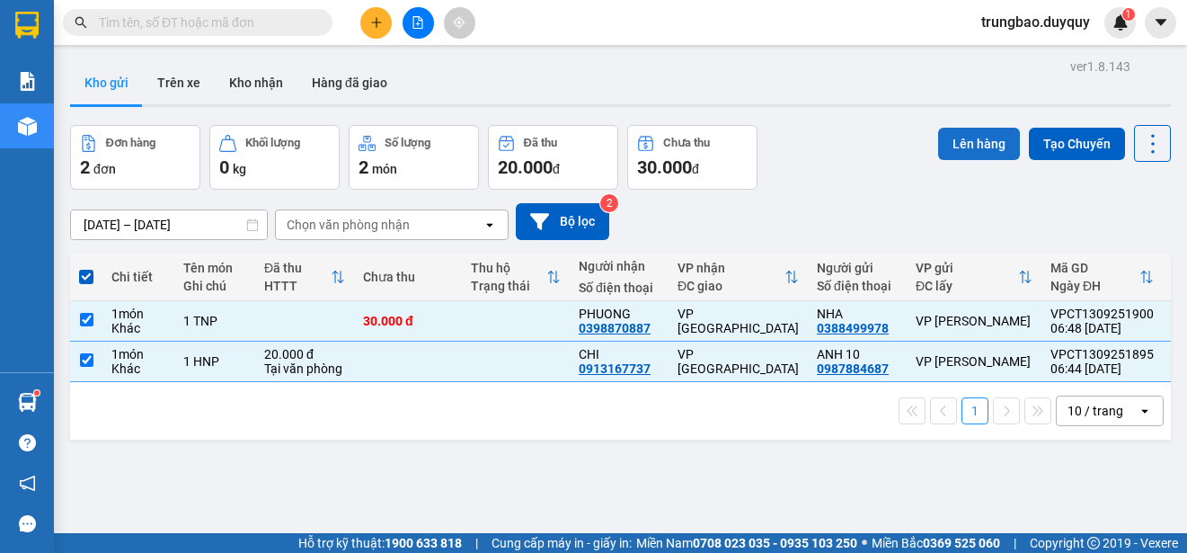
click at [977, 148] on button "Lên hàng" at bounding box center [979, 144] width 82 height 32
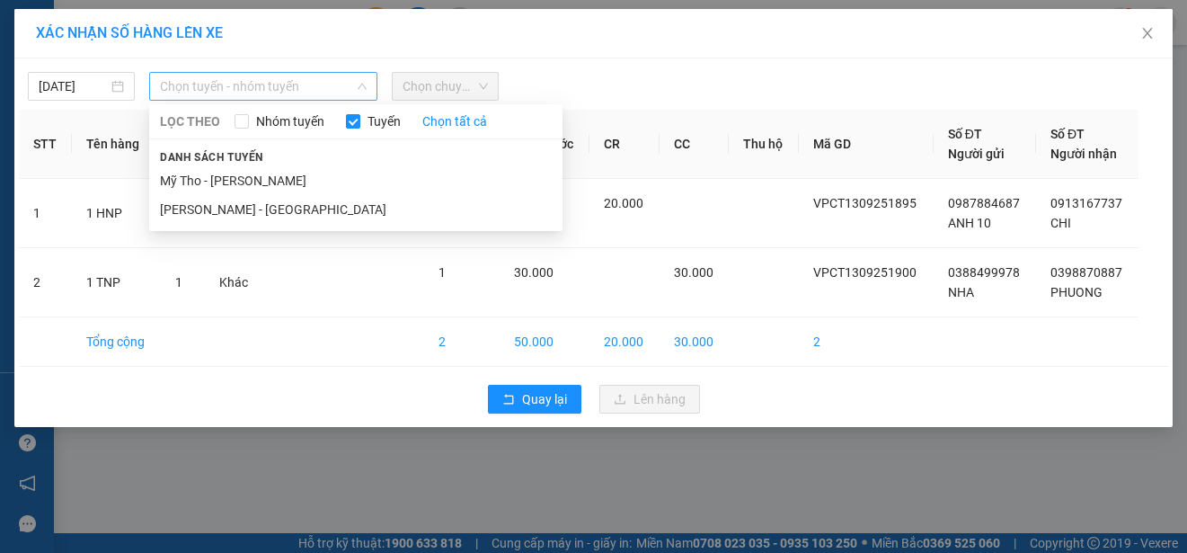
click at [327, 86] on span "Chọn tuyến - nhóm tuyến" at bounding box center [263, 86] width 207 height 27
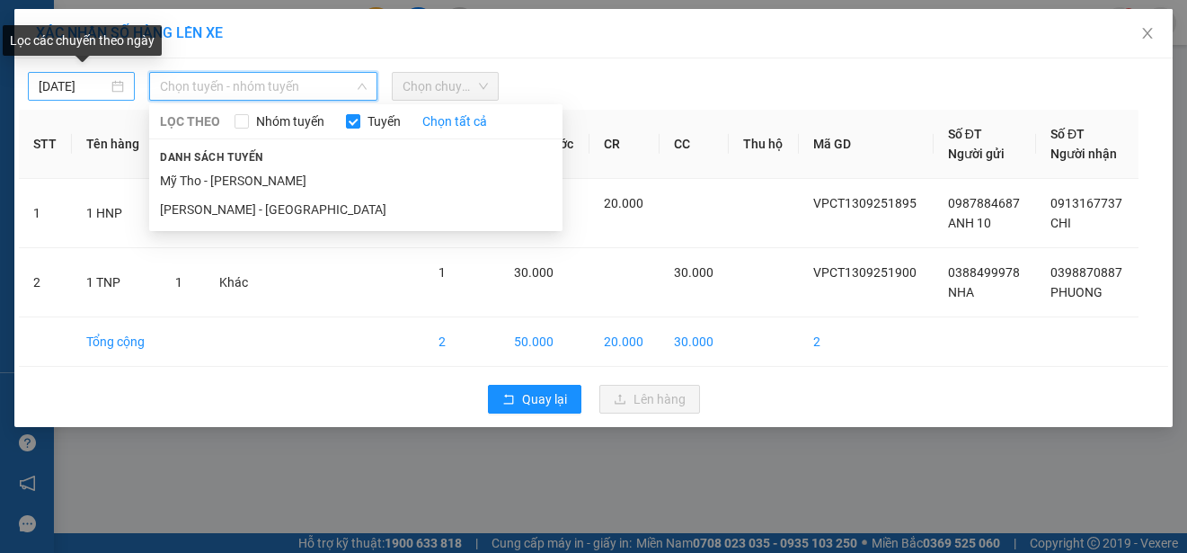
click at [84, 81] on body "Kết quả tìm kiếm ( 0 ) Bộ lọc No Data trungbao.duyquy 1 Báo cáo 1. Báo cáo dòng…" at bounding box center [593, 276] width 1187 height 553
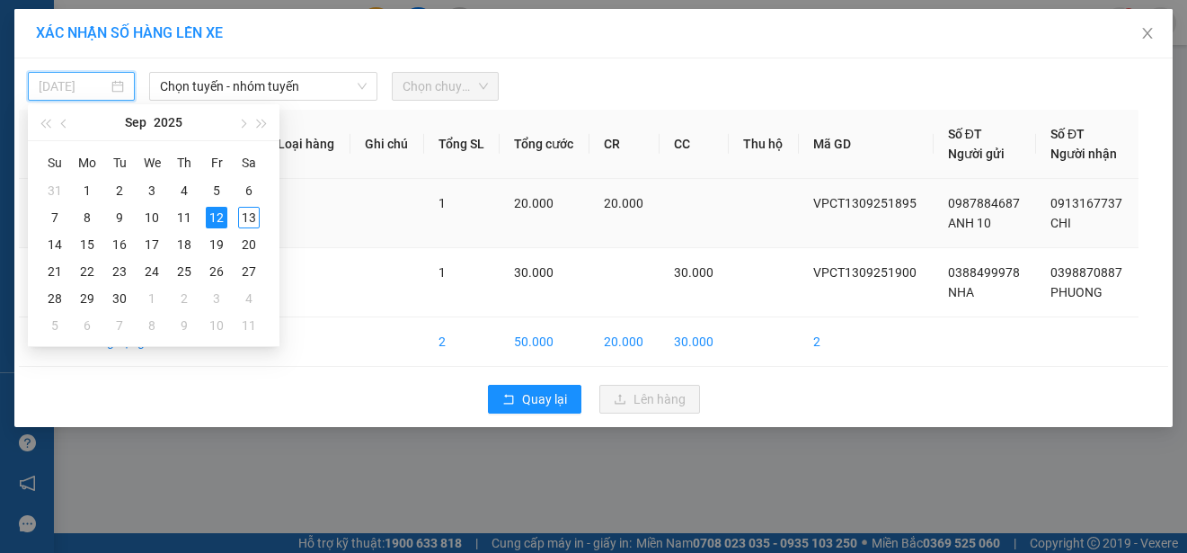
click at [251, 212] on div "13" at bounding box center [249, 218] width 22 height 22
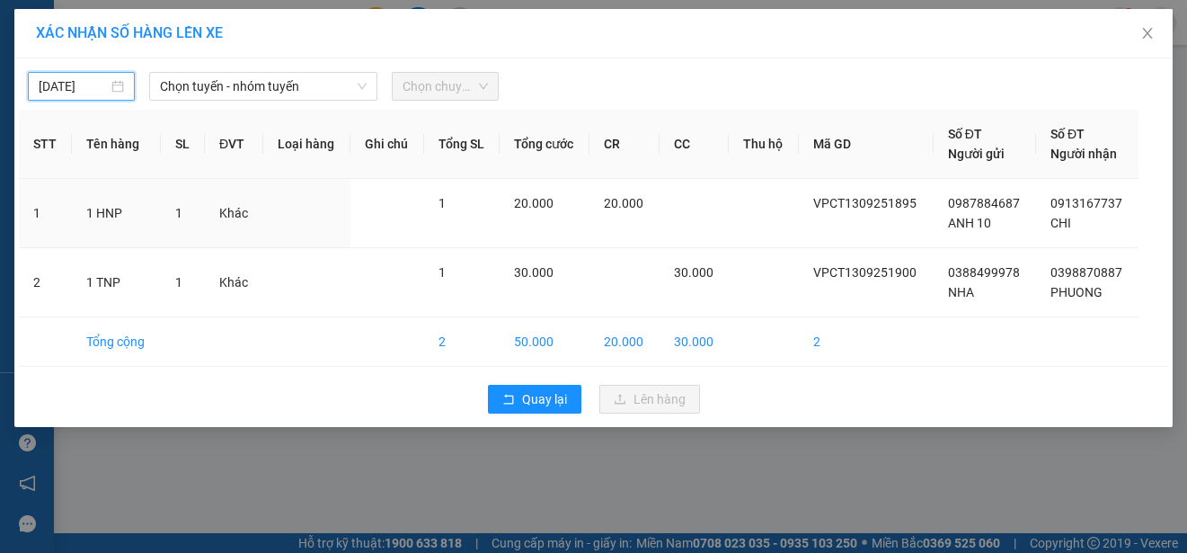
type input "[DATE]"
click at [332, 79] on span "Chọn tuyến - nhóm tuyến" at bounding box center [263, 86] width 207 height 27
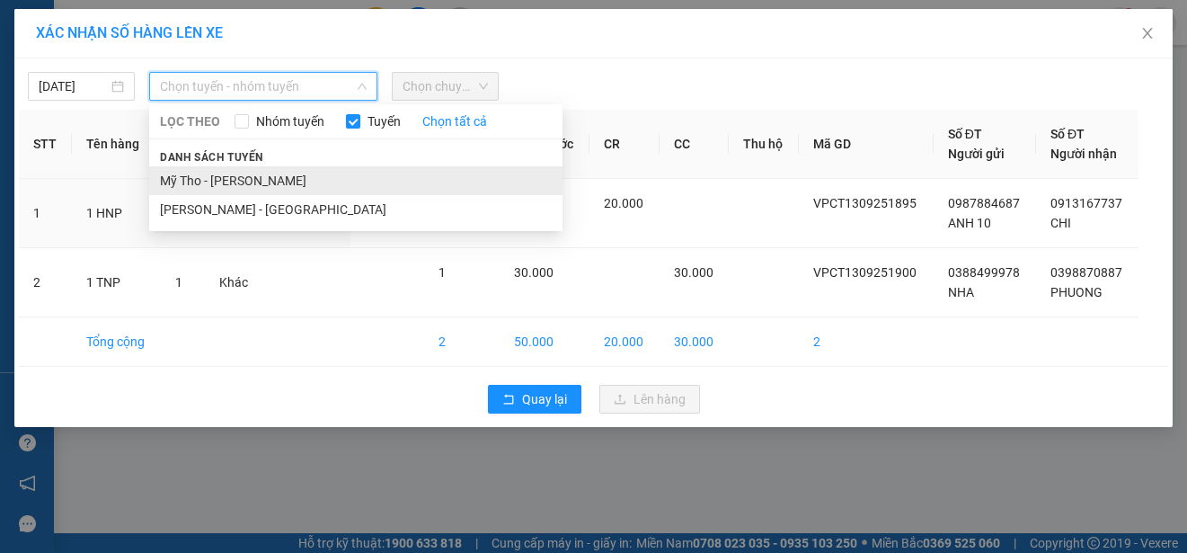
click at [333, 177] on li "Mỹ Tho - [PERSON_NAME]" at bounding box center [355, 180] width 413 height 29
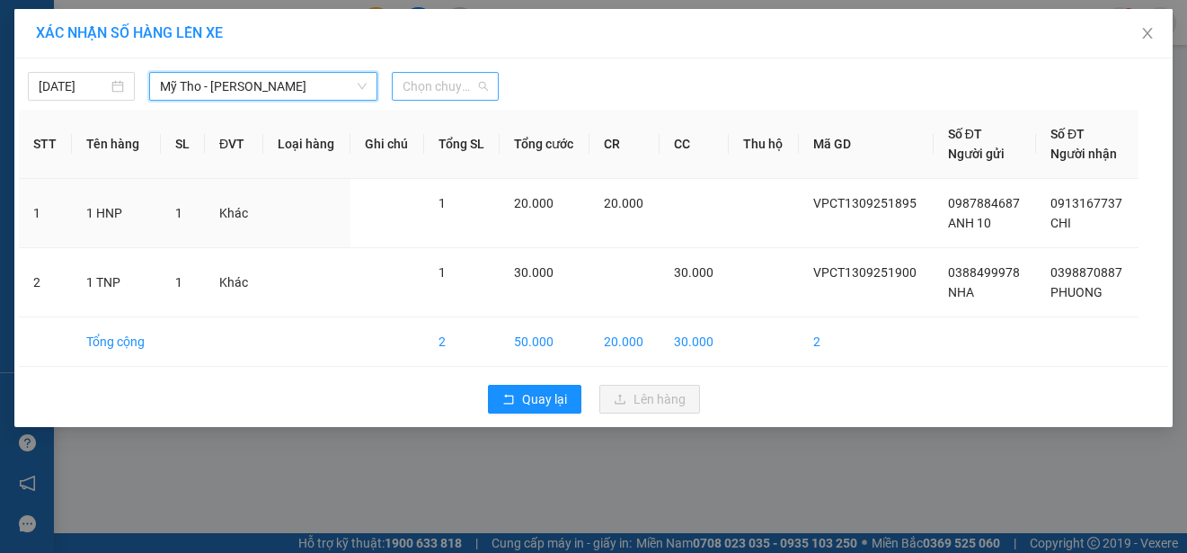
click at [465, 87] on span "Chọn chuyến" at bounding box center [445, 86] width 85 height 27
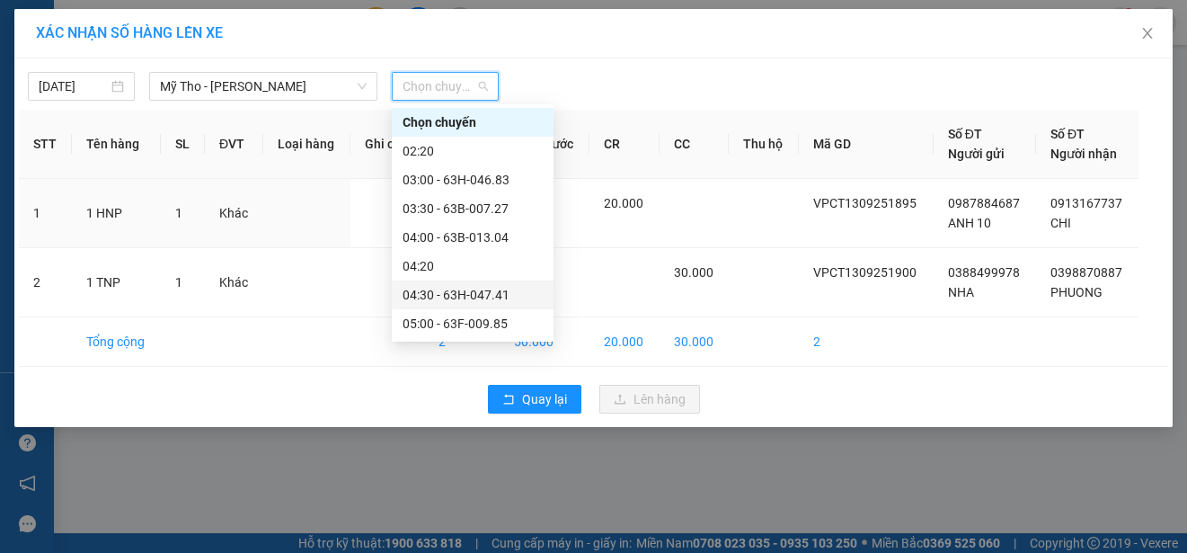
scroll to position [90, 0]
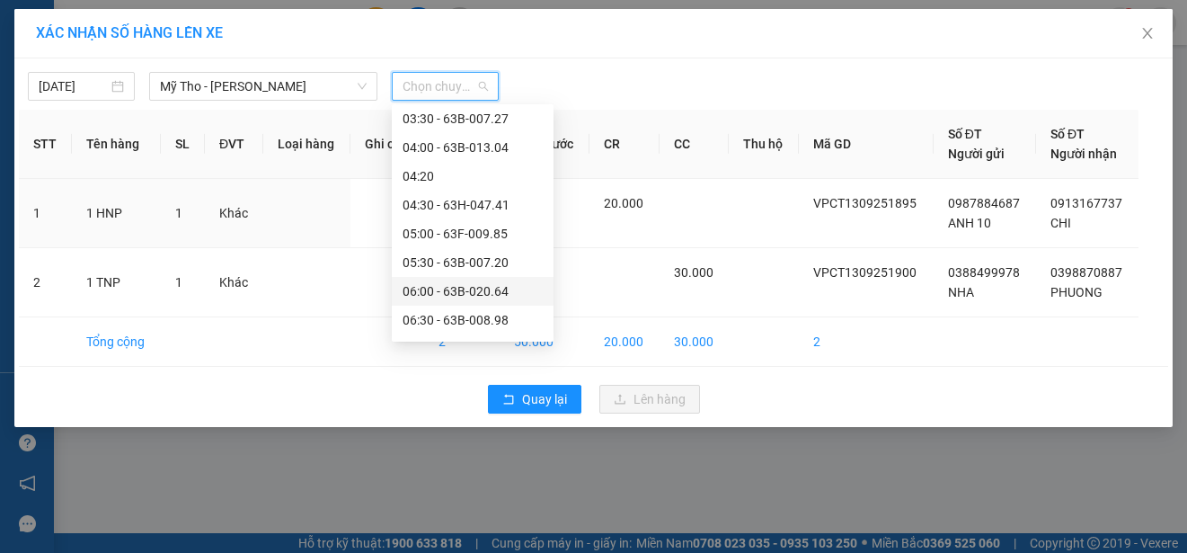
click at [515, 290] on div "06:00 - 63B-020.64" at bounding box center [473, 291] width 140 height 20
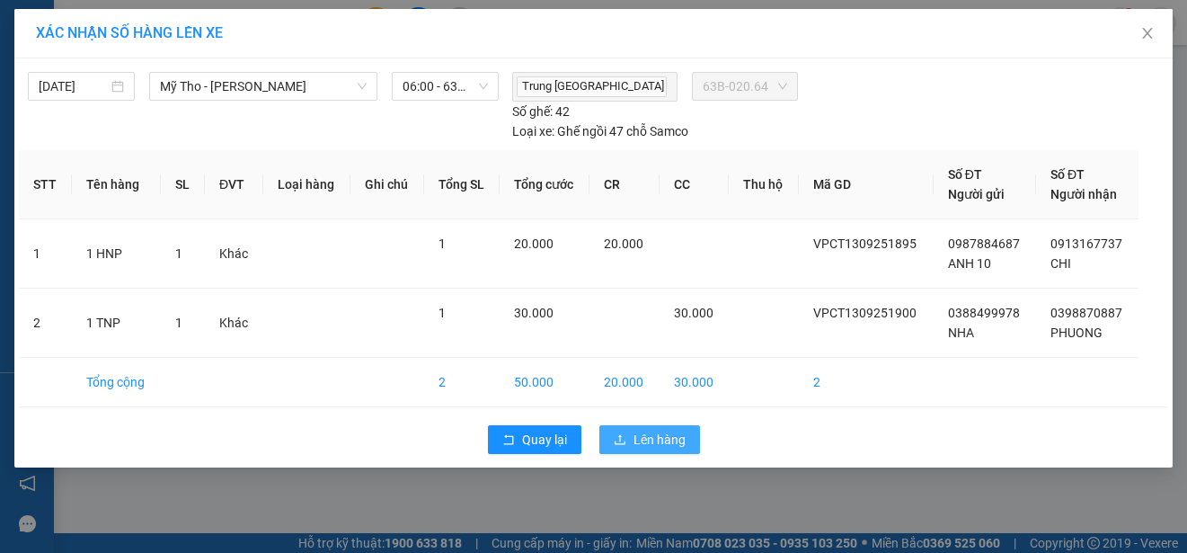
click at [653, 438] on span "Lên hàng" at bounding box center [659, 440] width 52 height 20
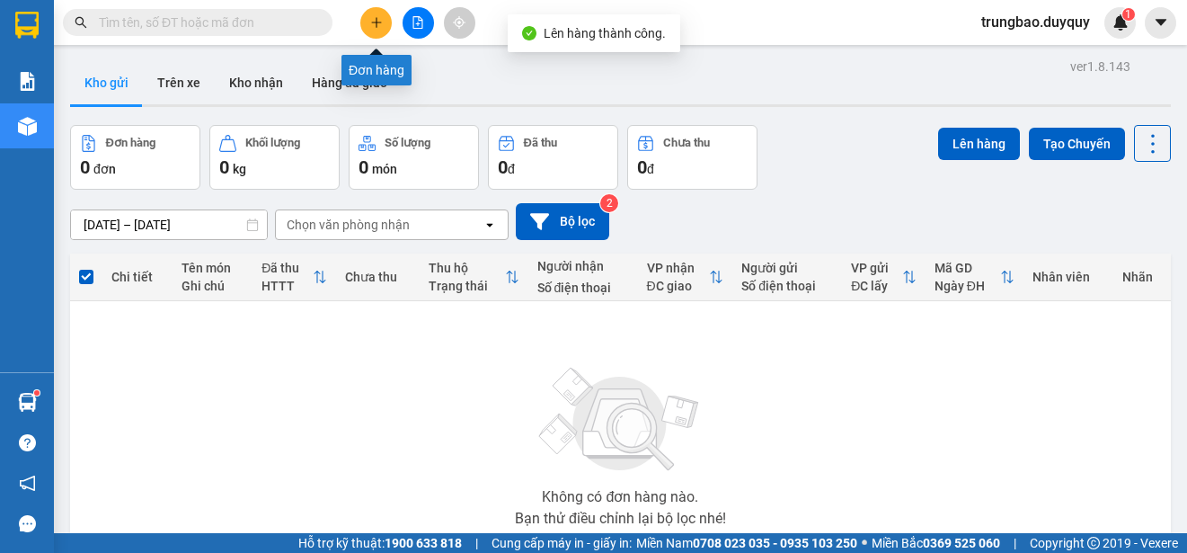
click at [372, 24] on icon "plus" at bounding box center [376, 22] width 13 height 13
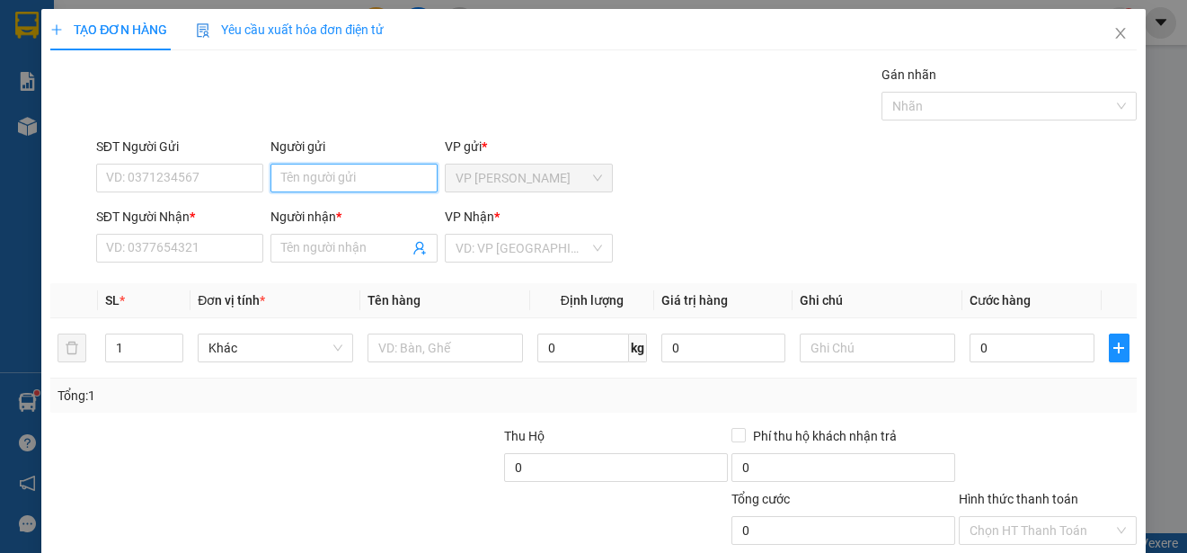
click at [410, 176] on input "Người gửi" at bounding box center [353, 178] width 167 height 29
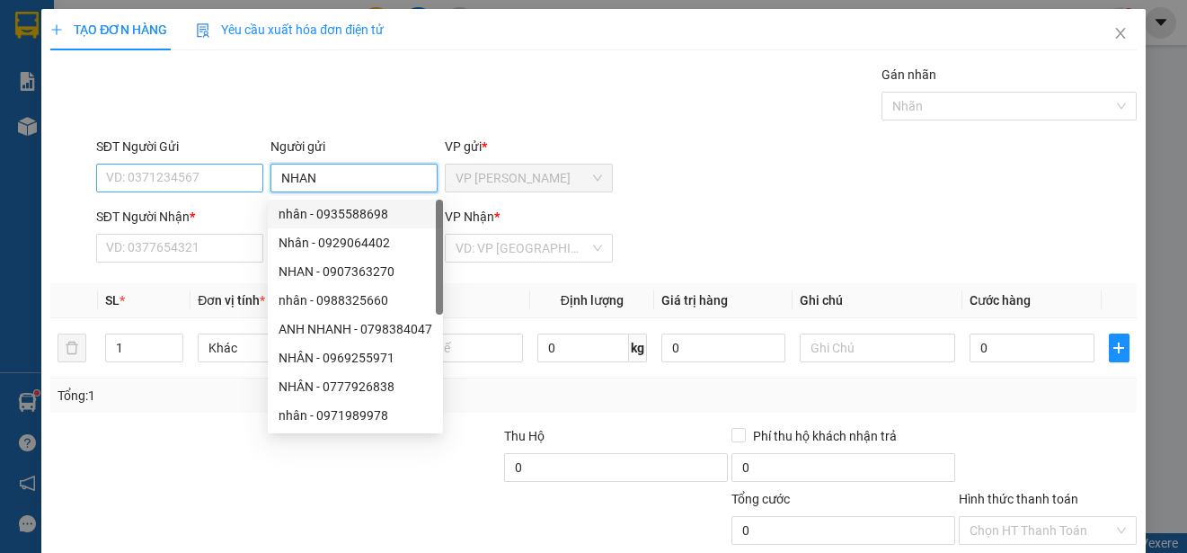
type input "NHAN"
click at [234, 181] on input "SĐT Người Gửi" at bounding box center [179, 178] width 167 height 29
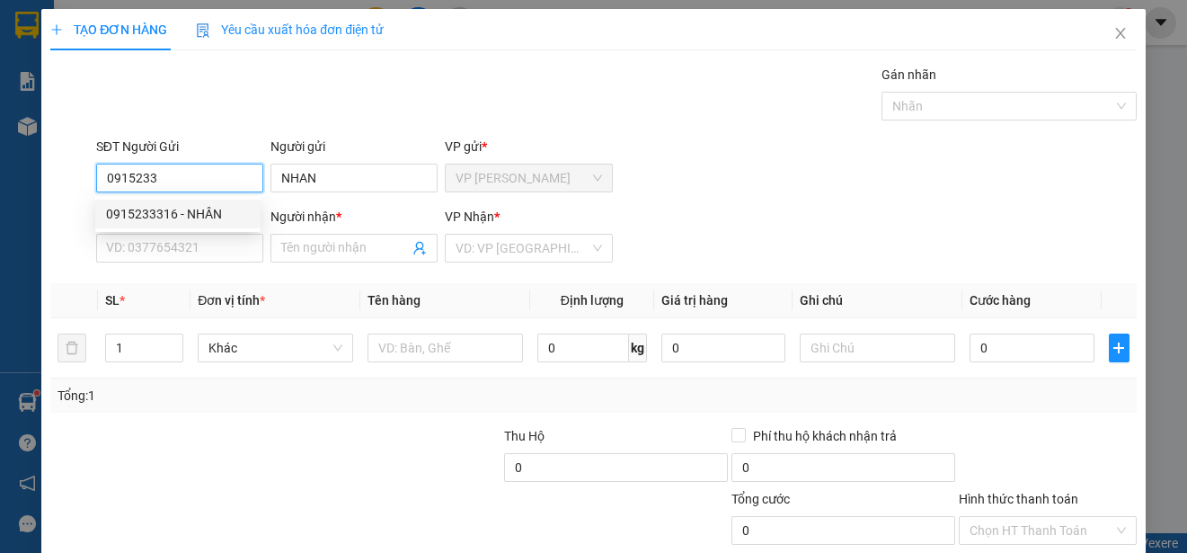
click at [209, 211] on div "0915233316 - NHÂN" at bounding box center [178, 214] width 144 height 20
type input "0915233316"
type input "NHÂN"
type input "0906782914"
type input "UT"
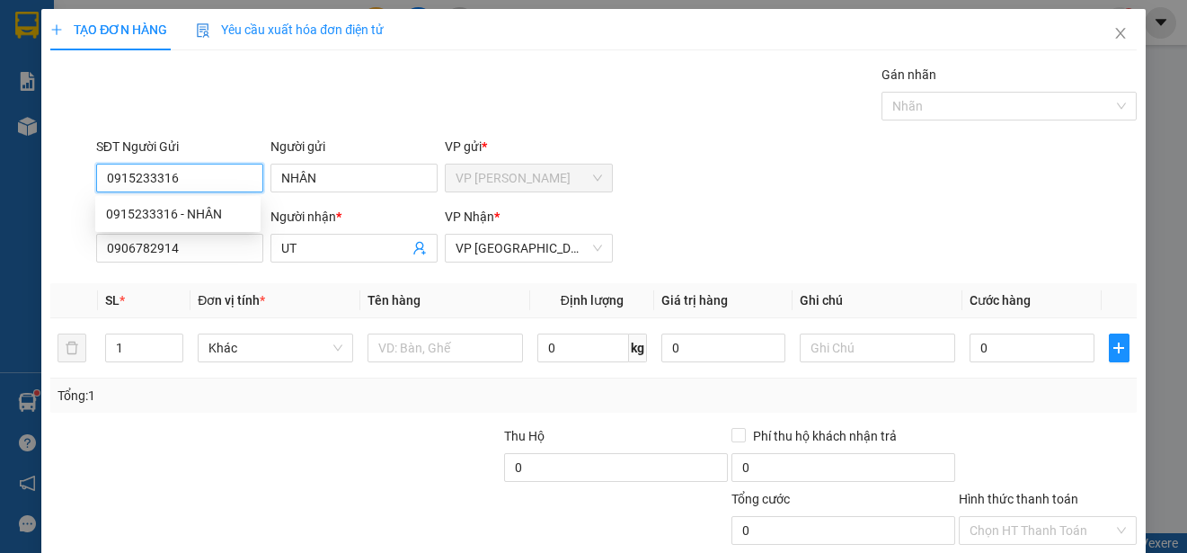
type input "20.000"
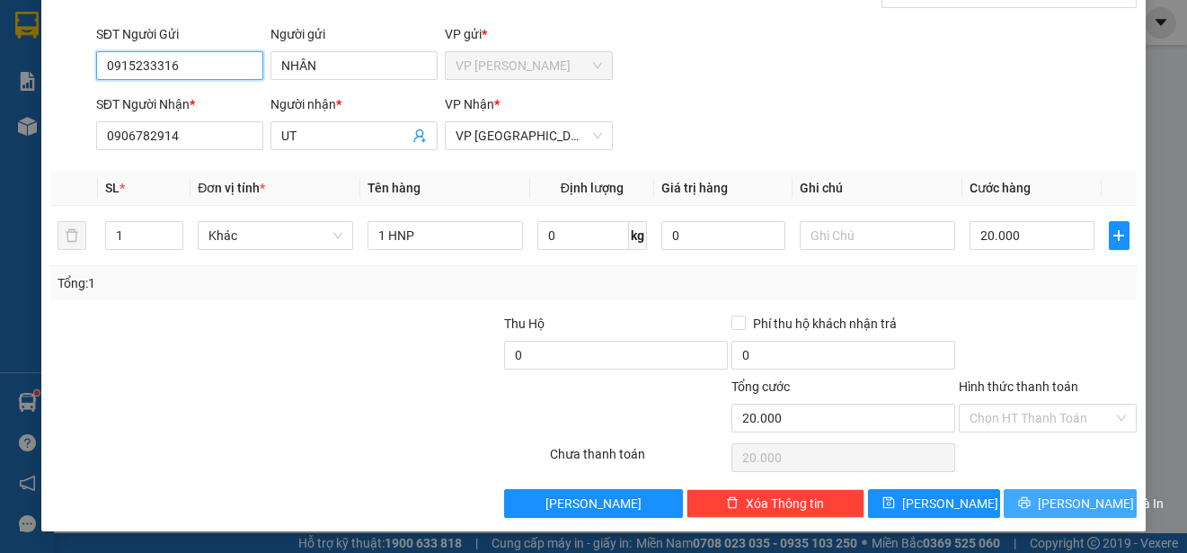
type input "0915233316"
click at [1092, 502] on span "[PERSON_NAME] và In" at bounding box center [1101, 503] width 126 height 20
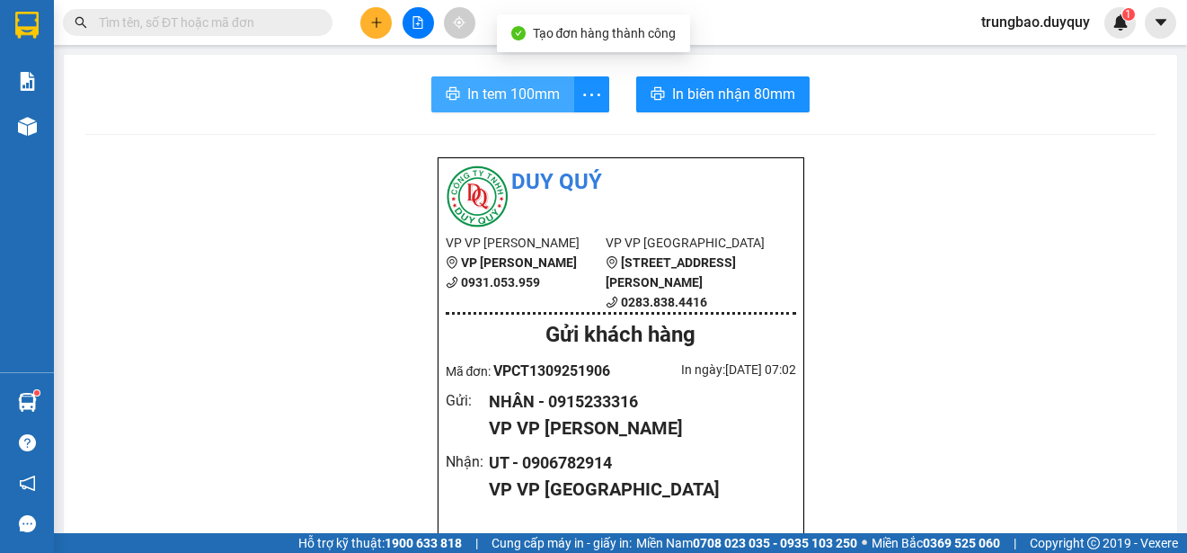
click at [488, 92] on span "In tem 100mm" at bounding box center [513, 94] width 93 height 22
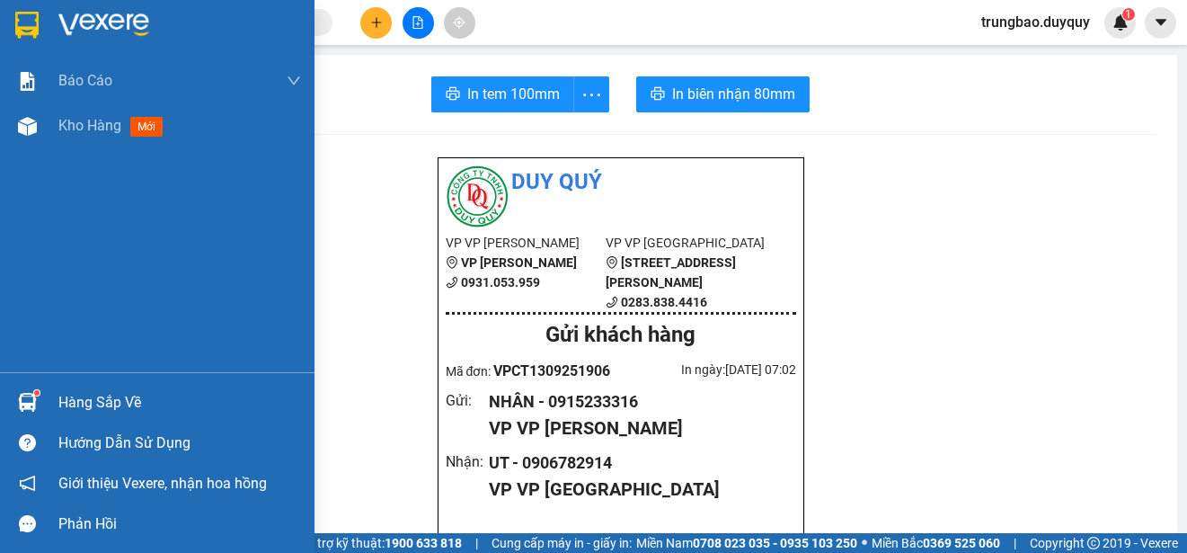
click at [26, 20] on img at bounding box center [26, 25] width 23 height 27
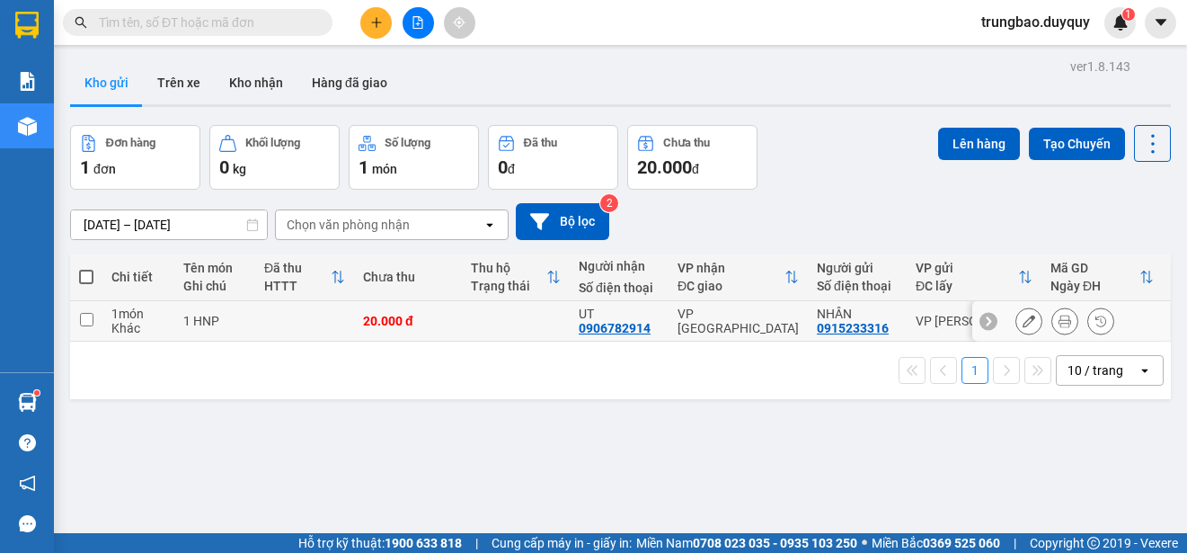
click at [90, 315] on input "checkbox" at bounding box center [86, 319] width 13 height 13
checkbox input "true"
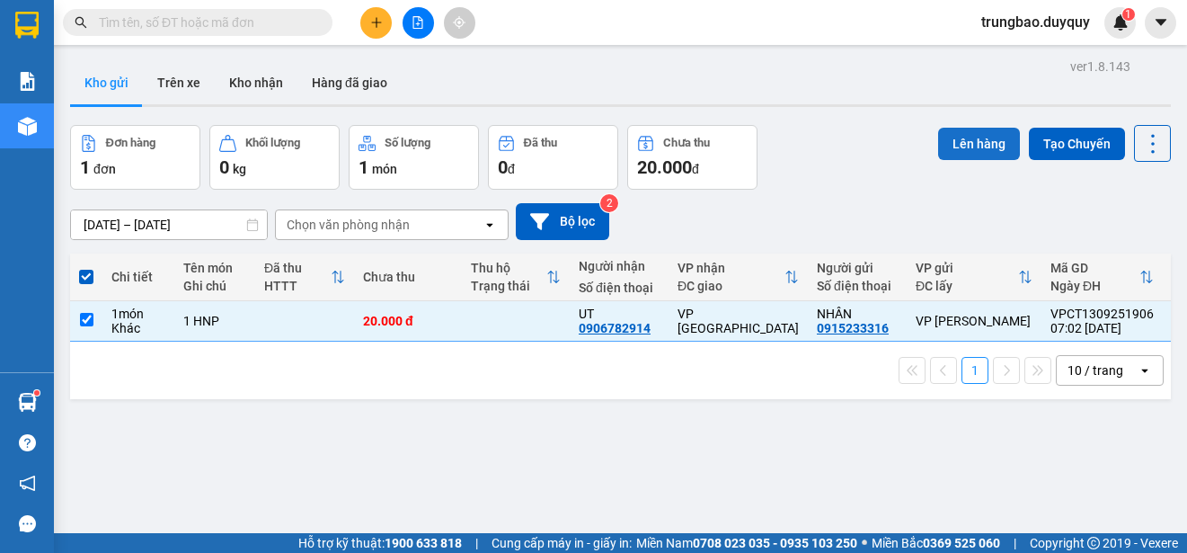
click at [979, 154] on button "Lên hàng" at bounding box center [979, 144] width 82 height 32
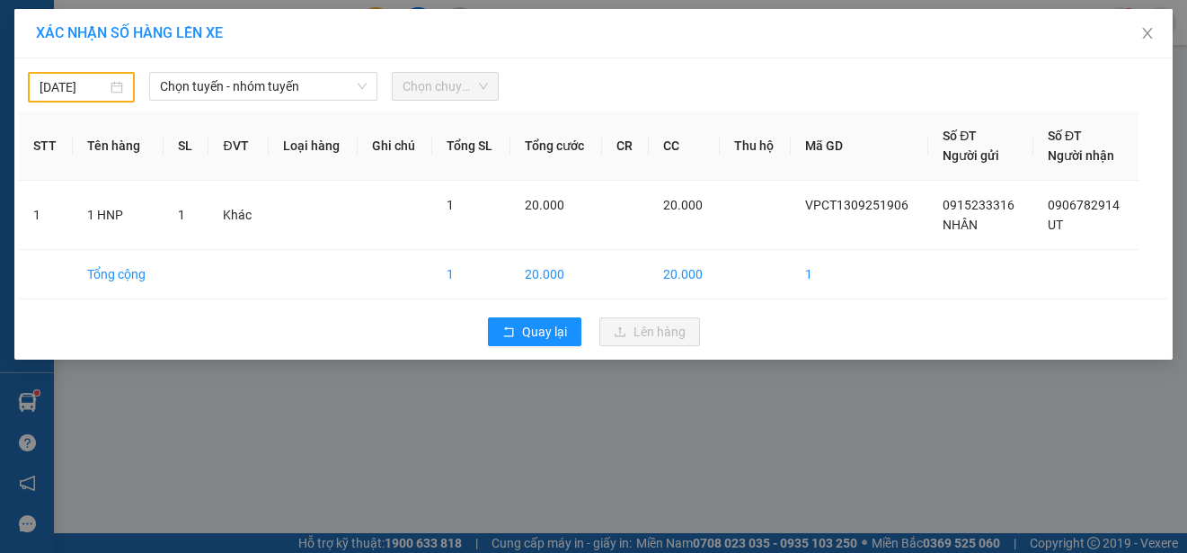
click at [108, 93] on div "[DATE]" at bounding box center [82, 87] width 84 height 20
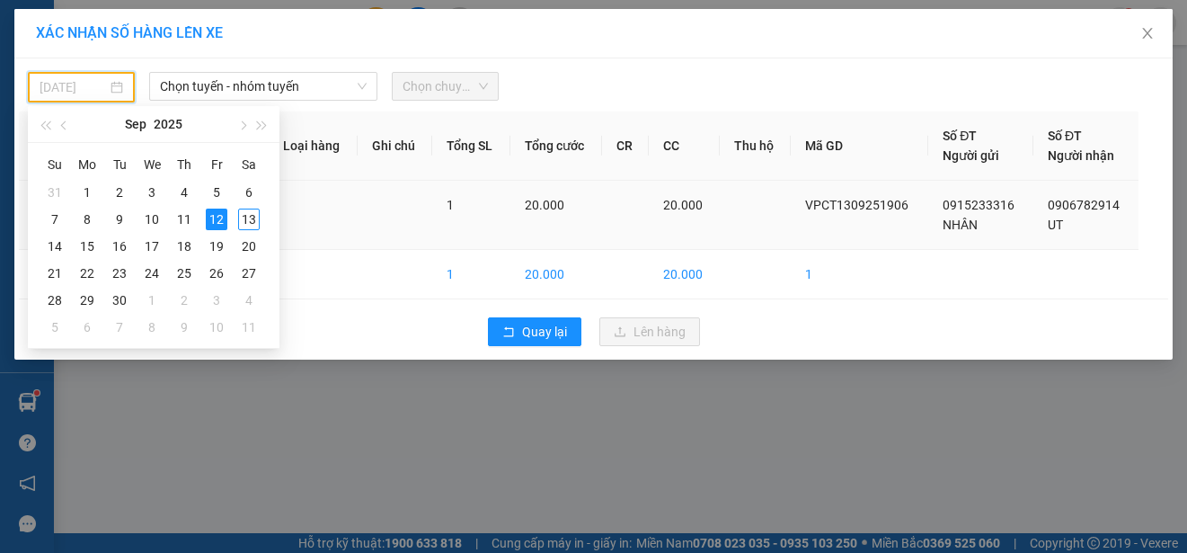
click at [248, 225] on div "13" at bounding box center [249, 219] width 22 height 22
type input "[DATE]"
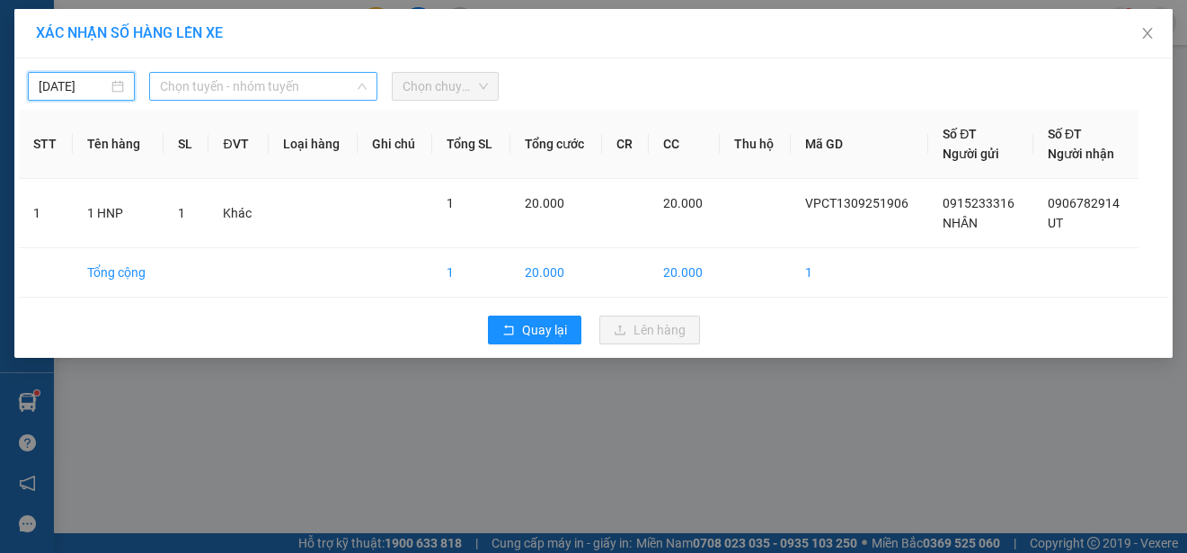
click at [306, 84] on span "Chọn tuyến - nhóm tuyến" at bounding box center [263, 86] width 207 height 27
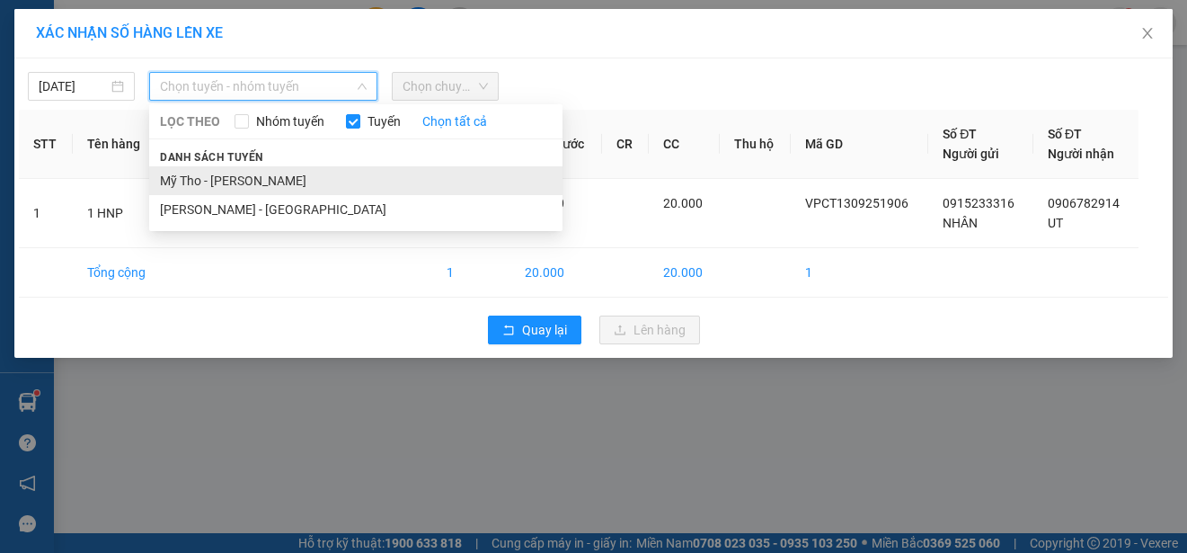
click at [315, 176] on li "Mỹ Tho - [PERSON_NAME]" at bounding box center [355, 180] width 413 height 29
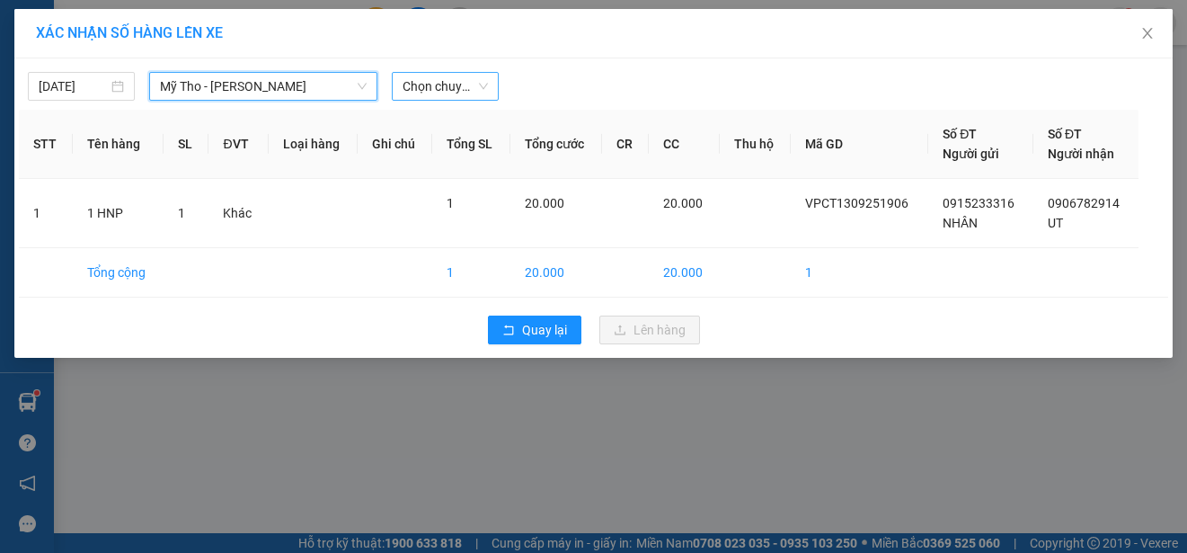
click at [453, 87] on span "Chọn chuyến" at bounding box center [445, 86] width 85 height 27
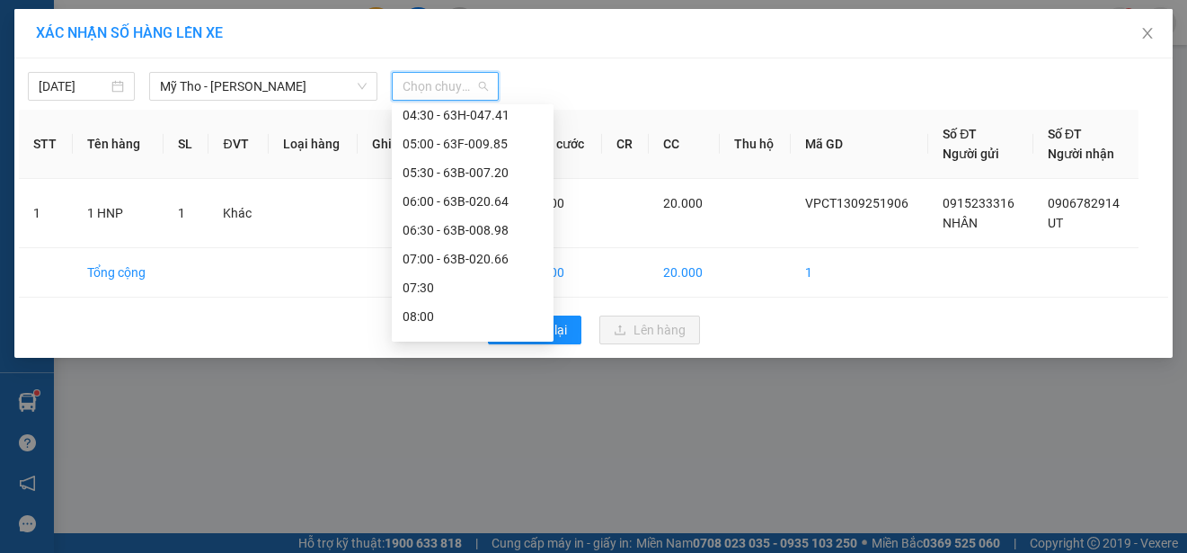
scroll to position [270, 0]
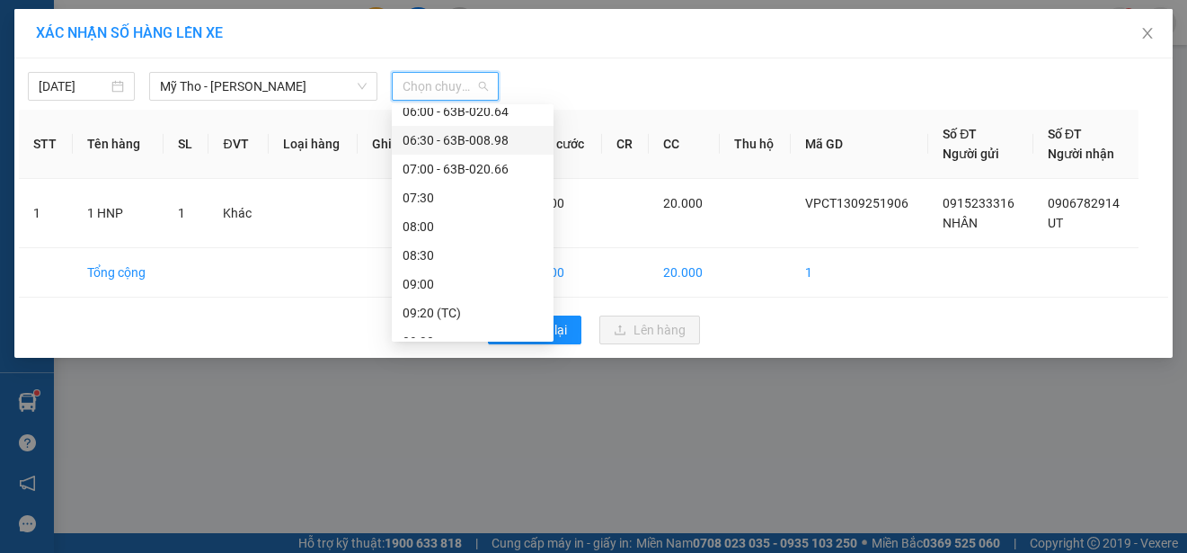
click at [500, 139] on div "06:30 - 63B-008.98" at bounding box center [473, 140] width 140 height 20
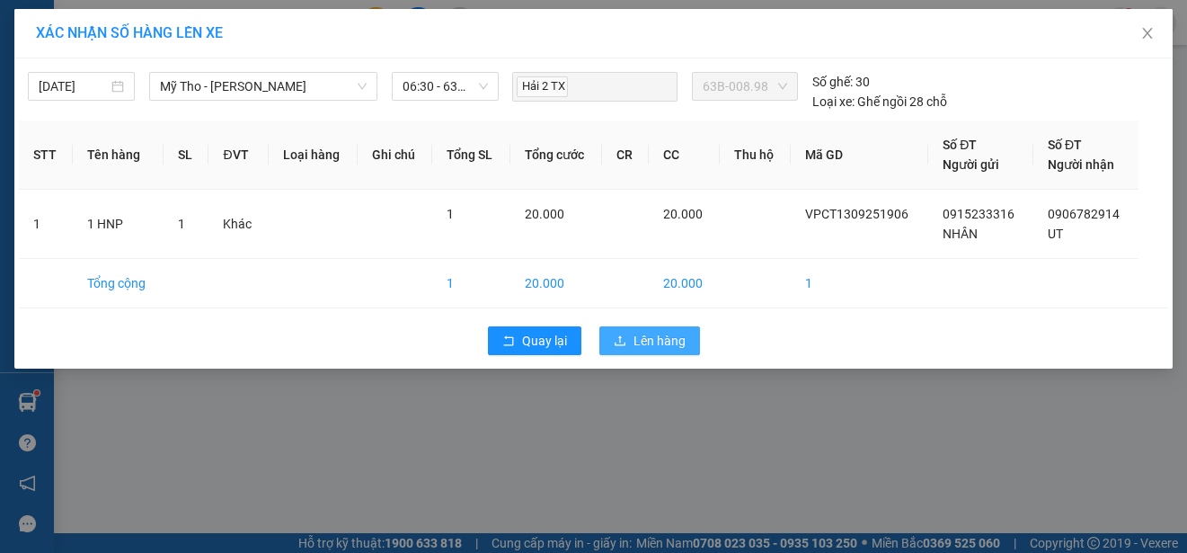
click at [664, 347] on span "Lên hàng" at bounding box center [659, 341] width 52 height 20
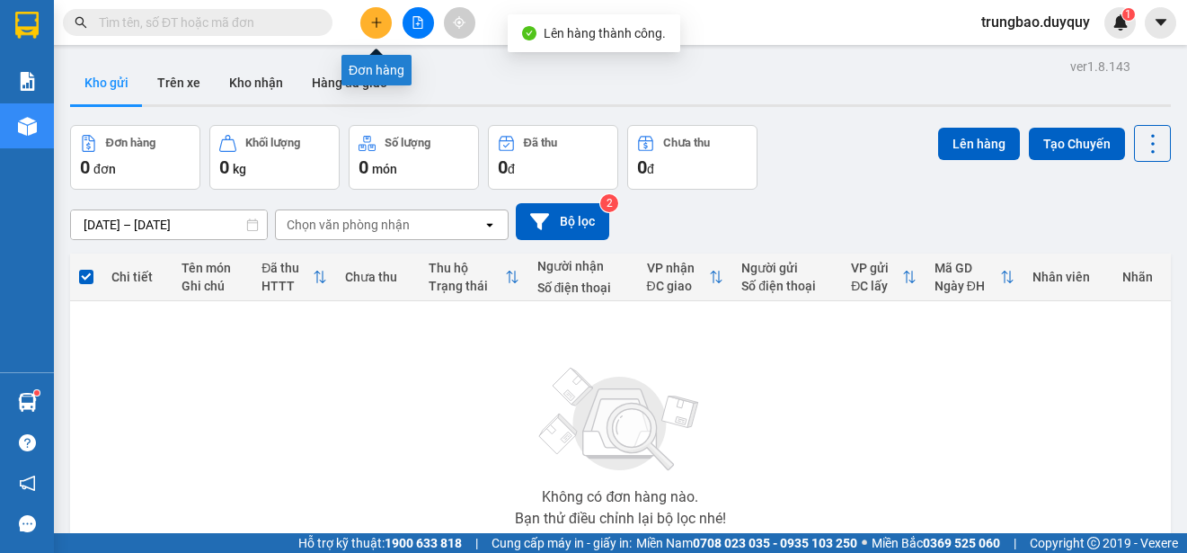
click at [378, 18] on icon "plus" at bounding box center [376, 22] width 13 height 13
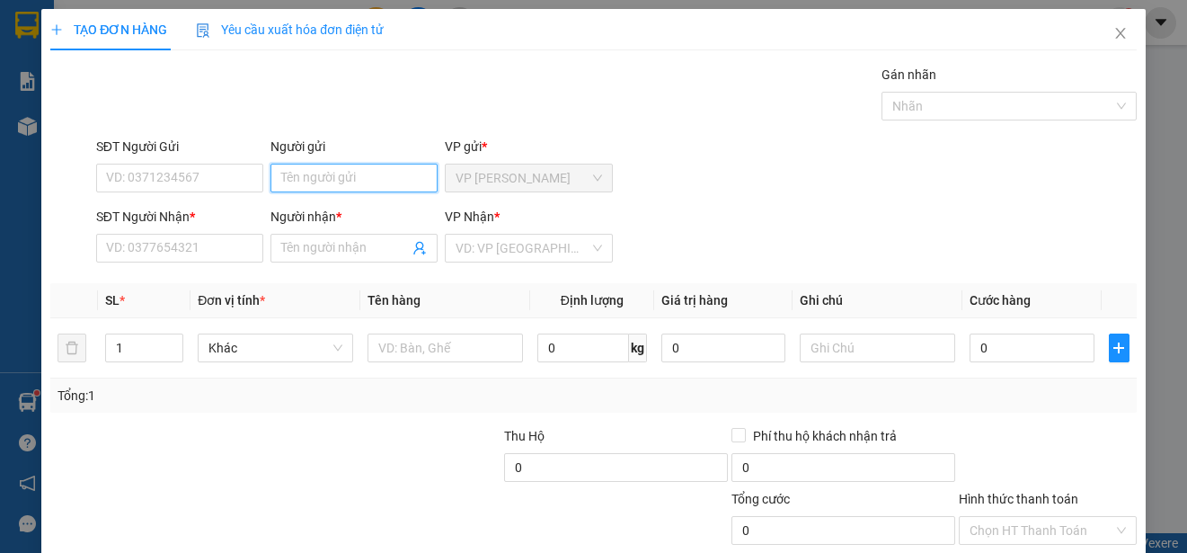
click at [387, 182] on input "Người gửi" at bounding box center [353, 178] width 167 height 29
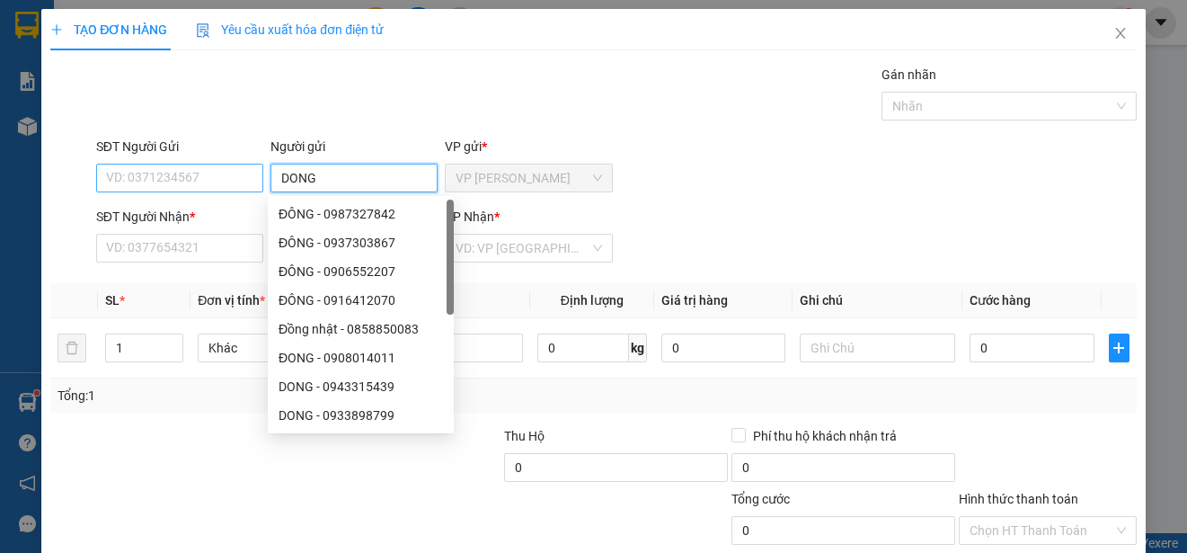
type input "DONG"
click at [215, 183] on input "SĐT Người Gửi" at bounding box center [179, 178] width 167 height 29
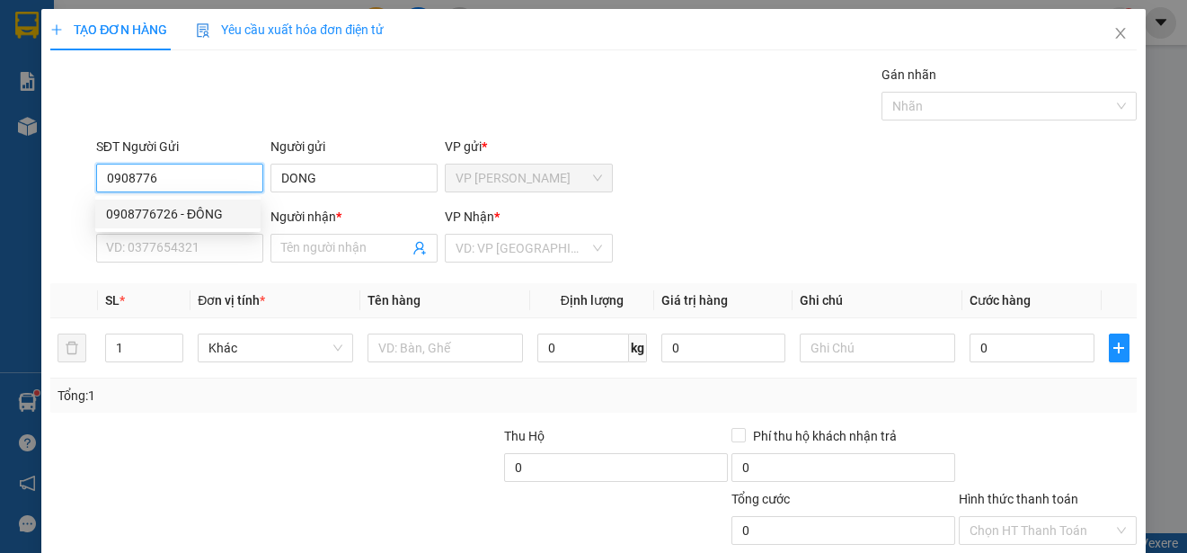
click at [221, 212] on div "0908776726 - ĐÔNG" at bounding box center [178, 214] width 144 height 20
type input "0908776726"
type input "ĐÔNG"
type input "0919273214"
type input "HIEN"
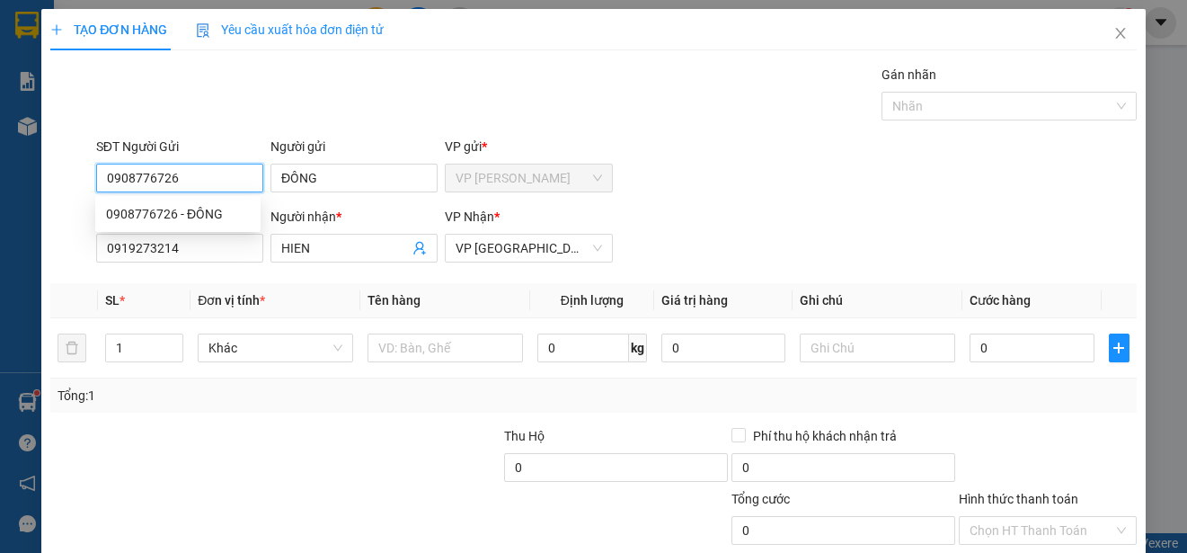
type input "15.000"
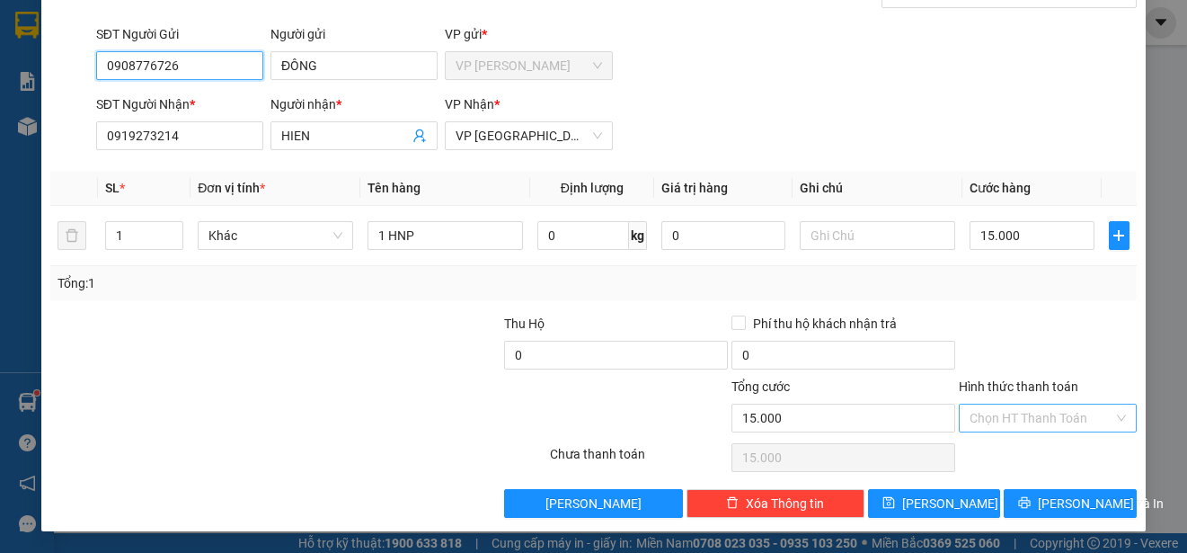
type input "0908776726"
click at [1078, 412] on input "Hình thức thanh toán" at bounding box center [1042, 417] width 144 height 27
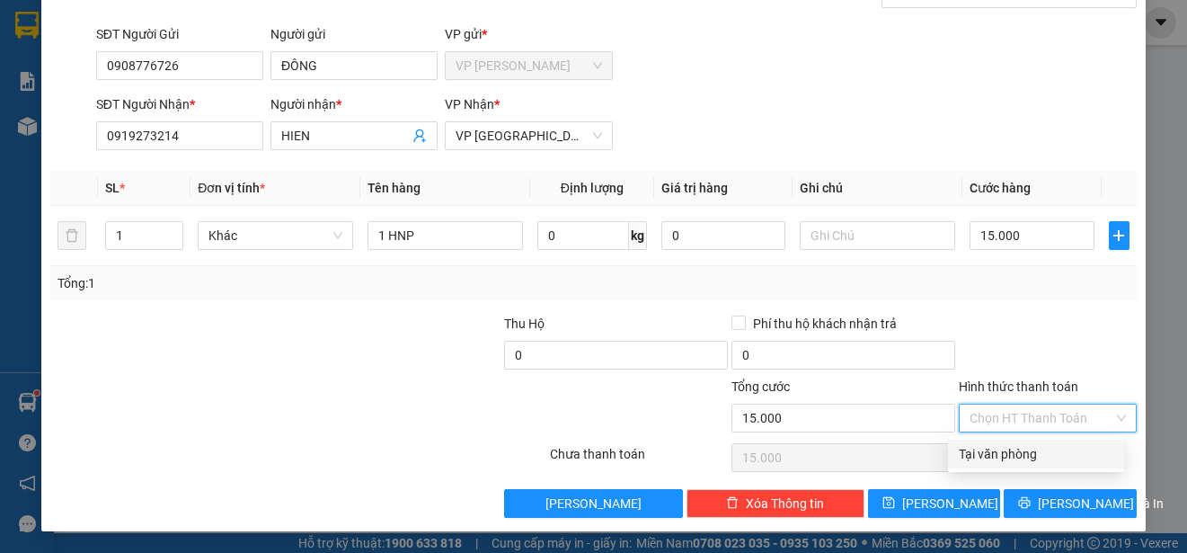
click at [1073, 453] on div "Tại văn phòng" at bounding box center [1036, 454] width 155 height 20
type input "0"
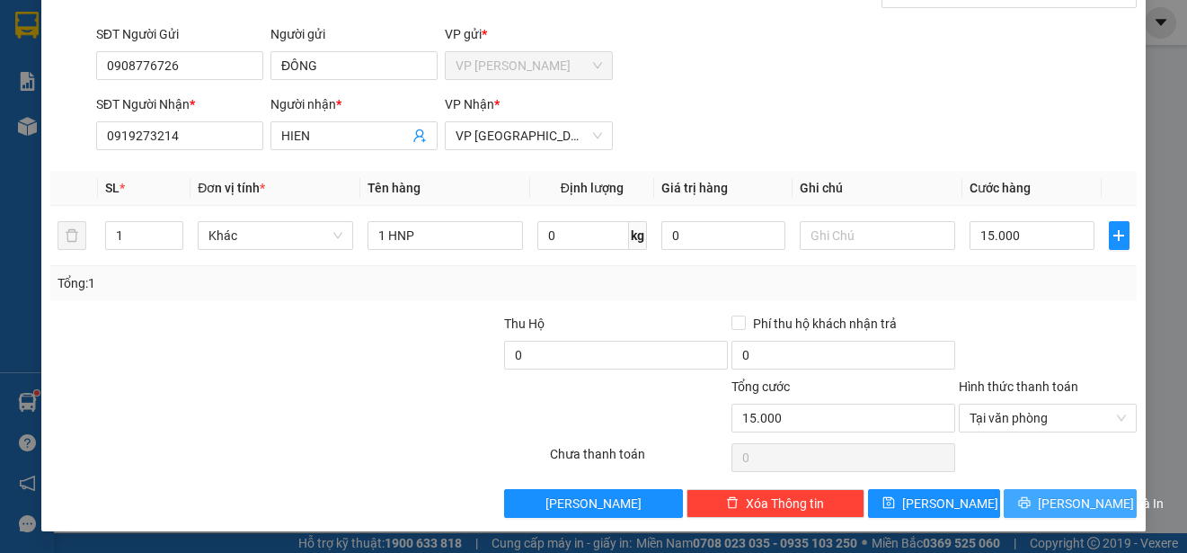
click at [1072, 507] on span "[PERSON_NAME] và In" at bounding box center [1101, 503] width 126 height 20
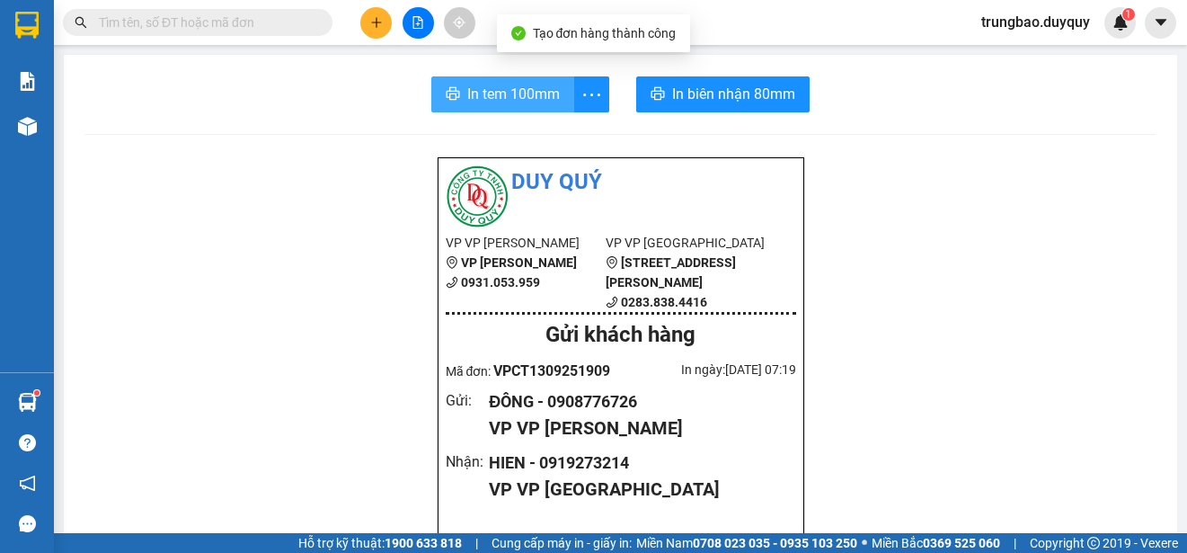
click at [514, 95] on span "In tem 100mm" at bounding box center [513, 94] width 93 height 22
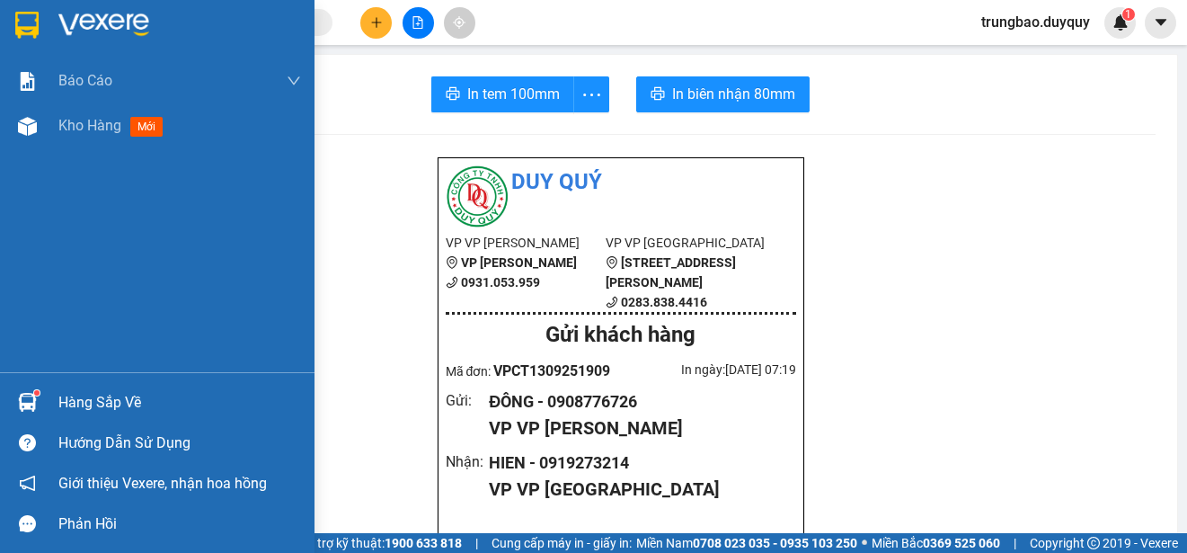
click at [23, 22] on img at bounding box center [26, 25] width 23 height 27
